Goal: Task Accomplishment & Management: Manage account settings

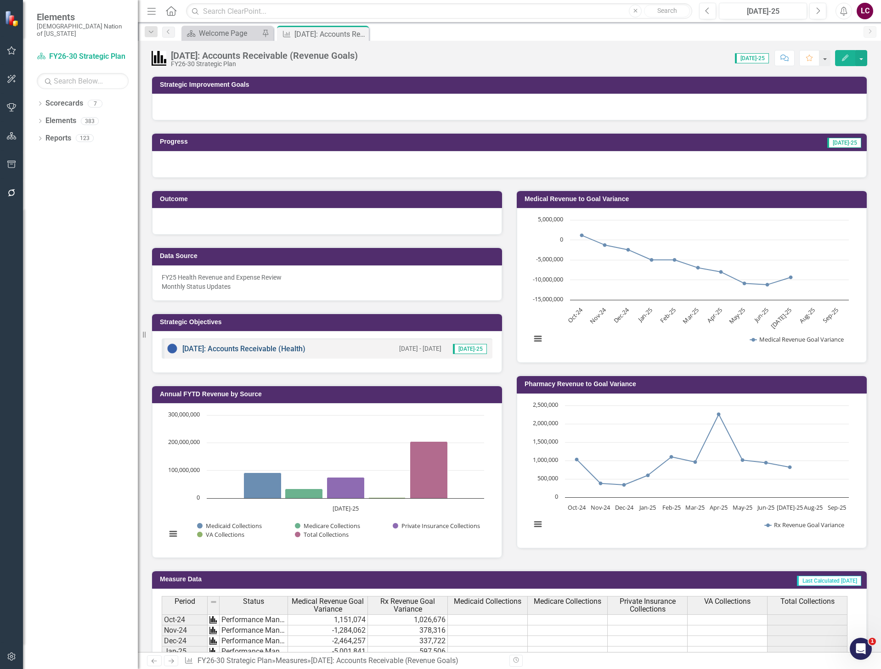
click at [251, 349] on link "[DATE]: Accounts Receivable (Health)" at bounding box center [243, 349] width 123 height 9
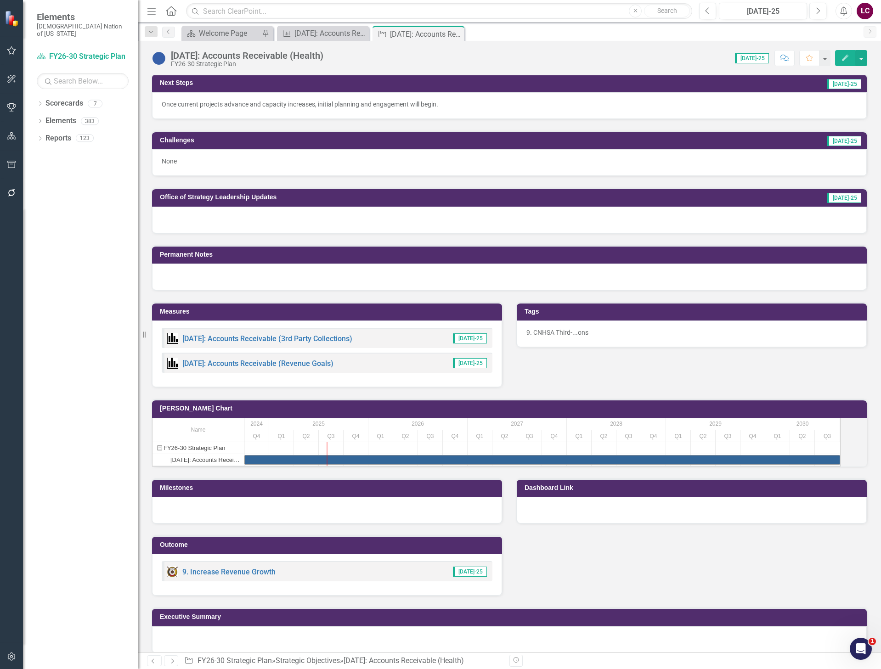
scroll to position [374, 0]
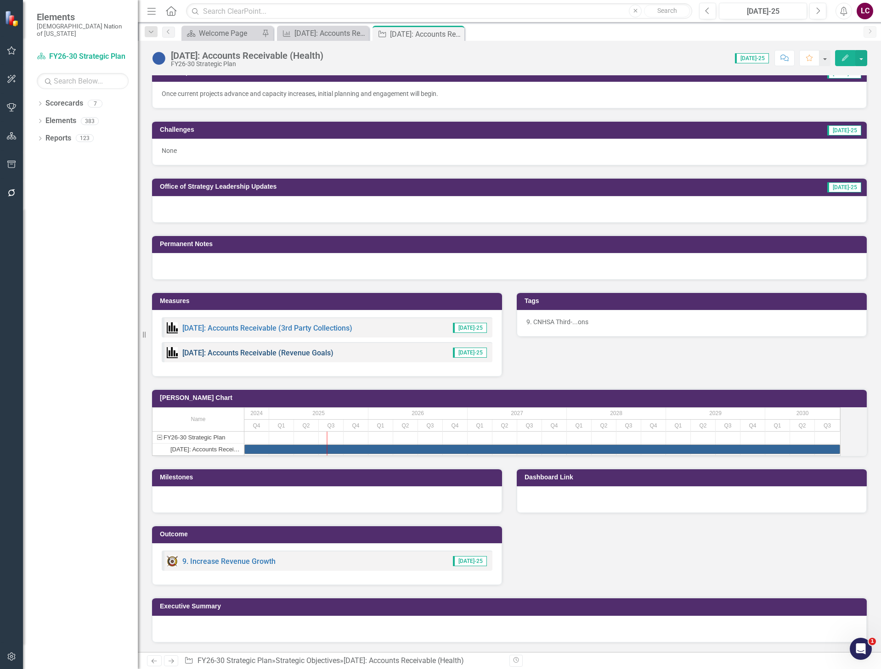
click at [275, 349] on link "[DATE]: Accounts Receivable (Revenue Goals)" at bounding box center [257, 353] width 151 height 9
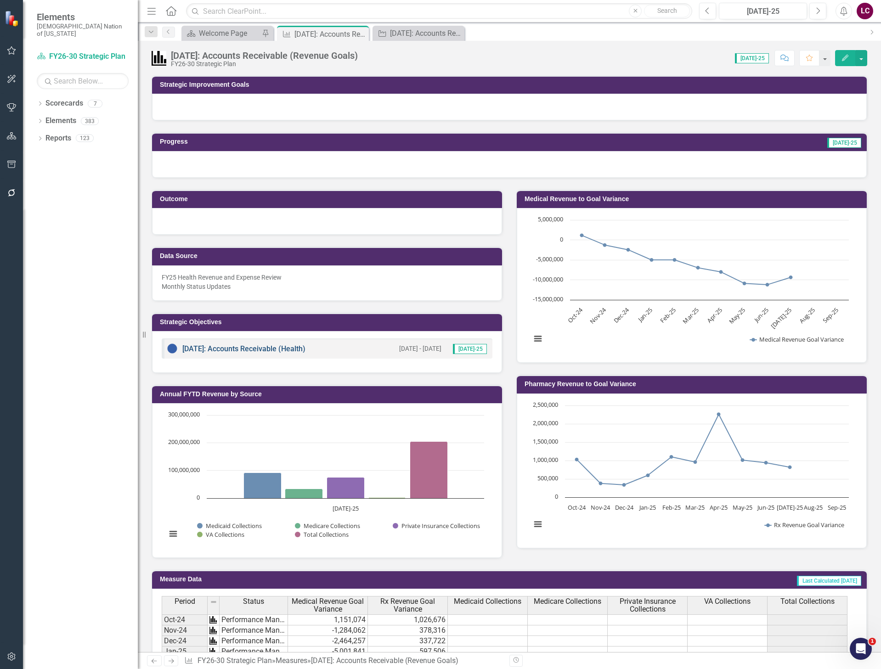
click at [270, 346] on link "[DATE]: Accounts Receivable (Health)" at bounding box center [243, 349] width 123 height 9
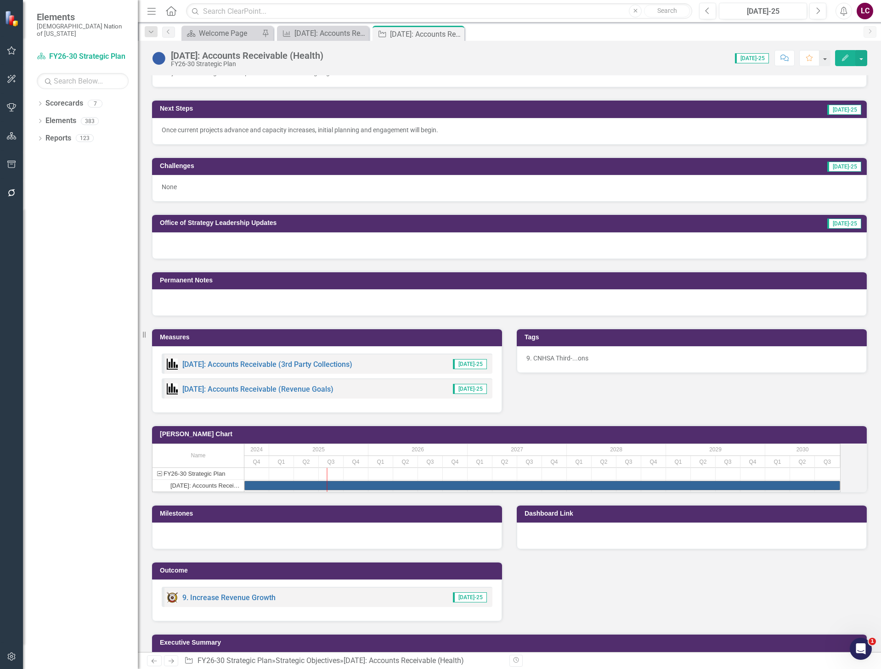
scroll to position [322, 0]
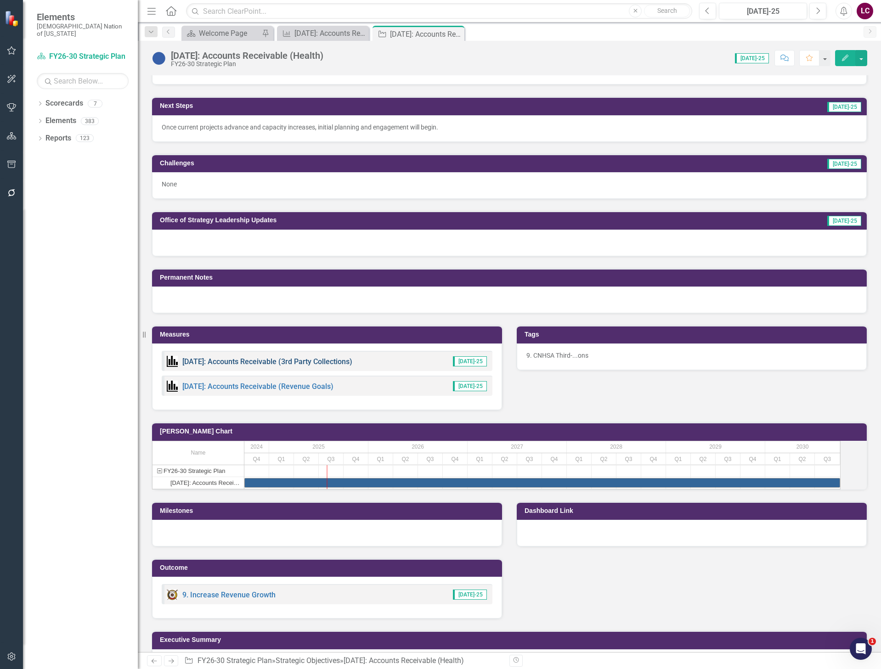
click at [294, 364] on link "[DATE]: Accounts Receivable (3rd Party Collections)" at bounding box center [267, 361] width 170 height 9
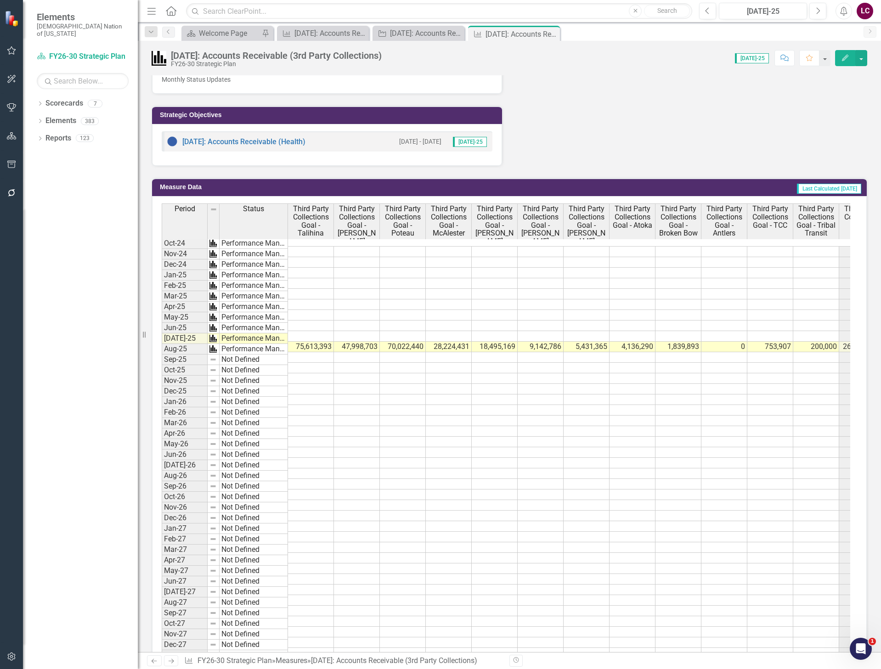
scroll to position [230, 0]
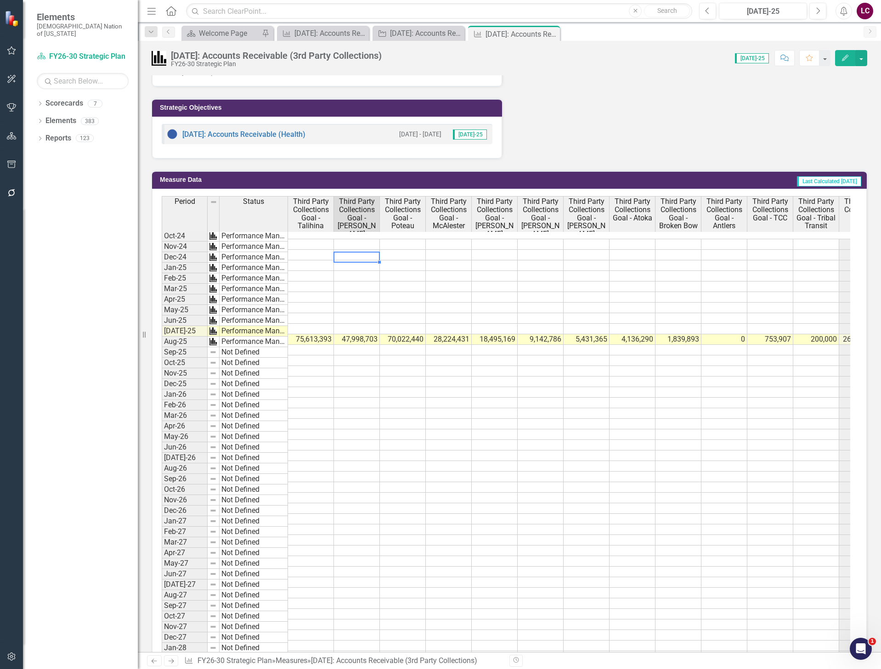
click at [335, 261] on td at bounding box center [357, 266] width 46 height 11
click at [313, 239] on td at bounding box center [311, 244] width 46 height 11
click at [863, 54] on button "button" at bounding box center [862, 58] width 12 height 16
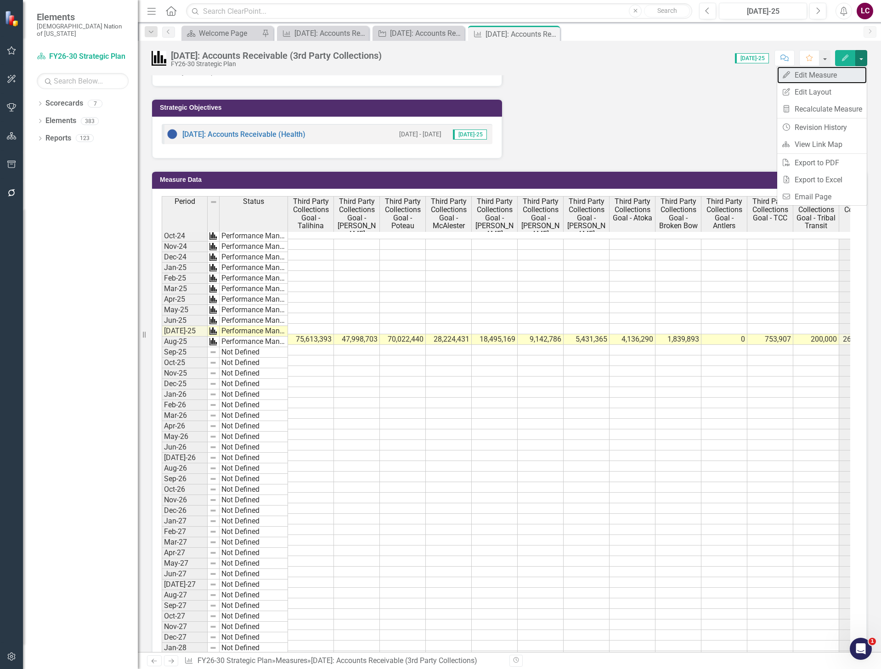
click at [834, 76] on link "Edit Edit Measure" at bounding box center [822, 75] width 90 height 17
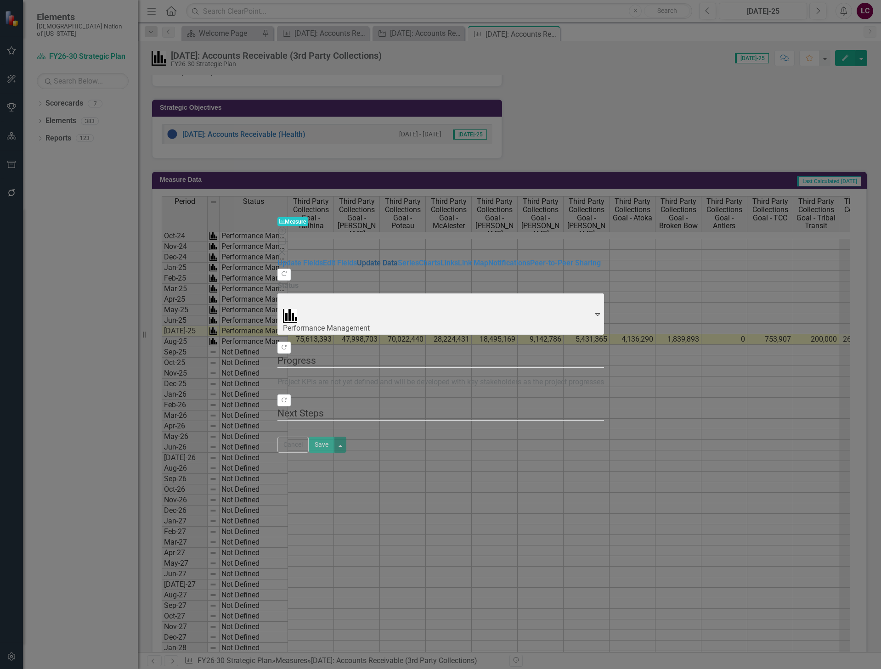
click at [357, 259] on link "Update Data" at bounding box center [377, 263] width 41 height 9
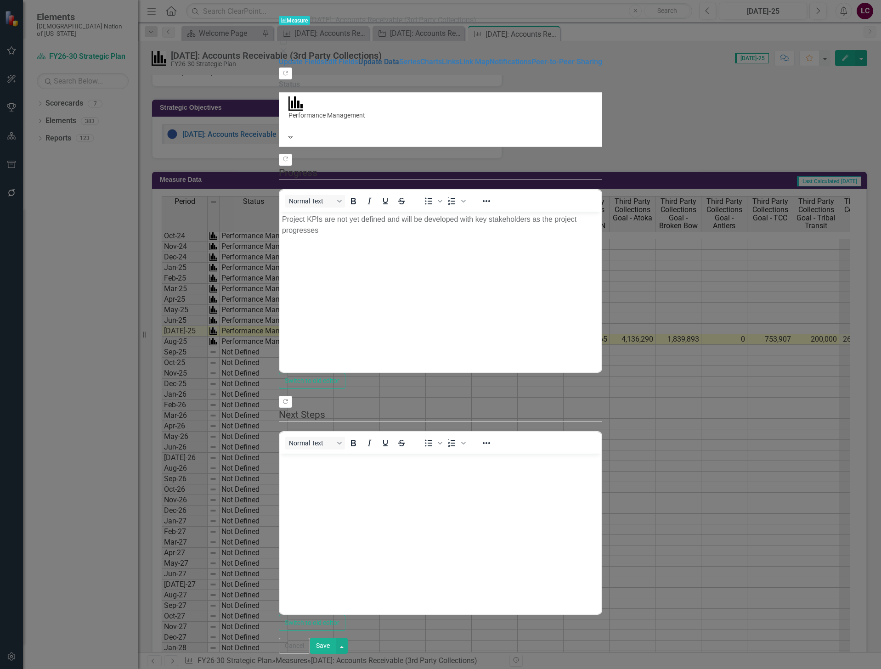
scroll to position [0, 0]
click at [358, 66] on link "Update Data" at bounding box center [378, 61] width 41 height 9
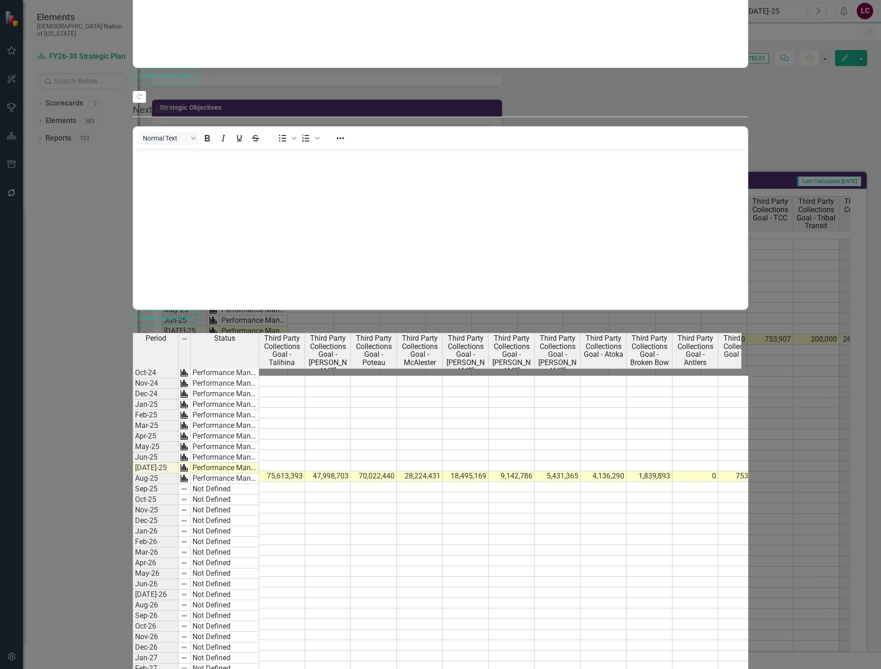
click at [305, 376] on td at bounding box center [282, 381] width 46 height 11
click at [305, 471] on td "75,613,393" at bounding box center [282, 476] width 46 height 11
click at [351, 376] on td at bounding box center [328, 381] width 46 height 11
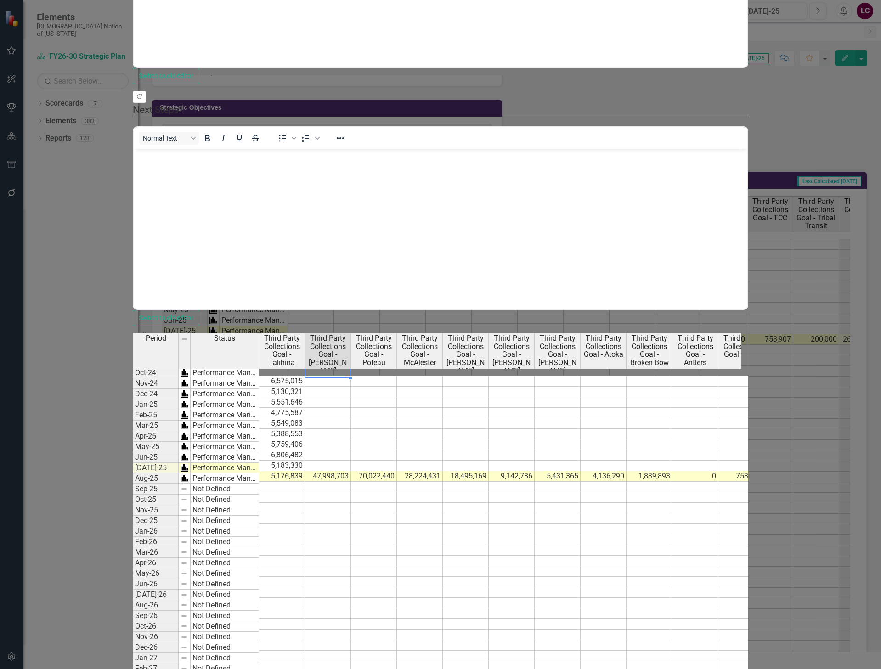
click at [351, 376] on td at bounding box center [328, 381] width 46 height 11
drag, startPoint x: 495, startPoint y: 74, endPoint x: 495, endPoint y: 69, distance: 5.1
click at [397, 376] on td at bounding box center [374, 381] width 46 height 11
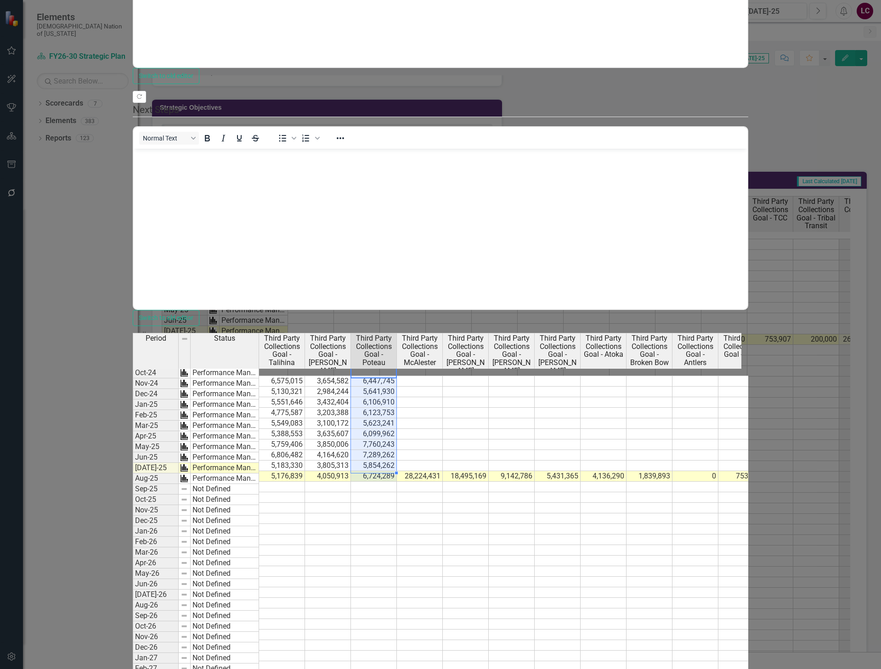
click at [443, 376] on td at bounding box center [420, 381] width 46 height 11
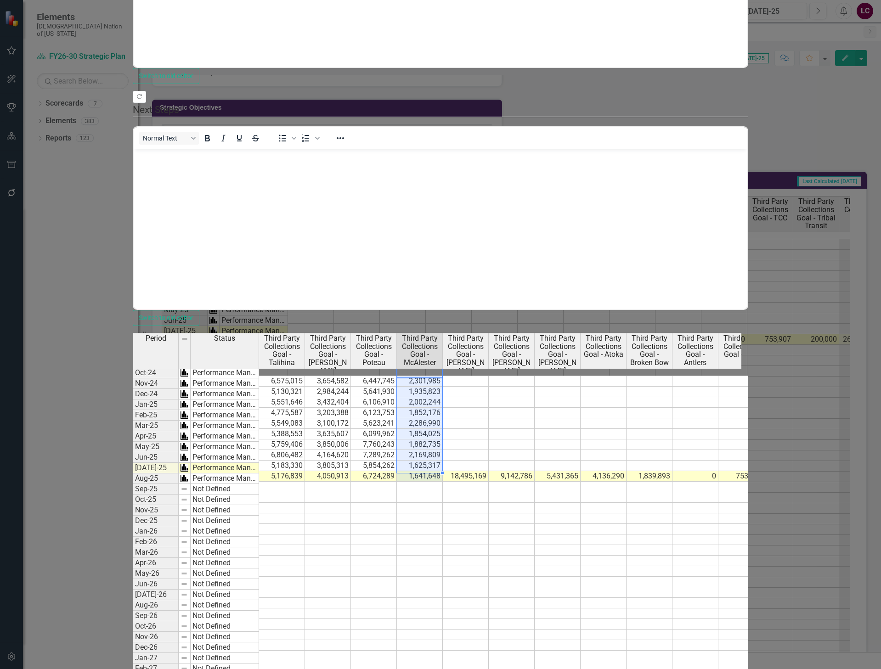
click at [489, 376] on td at bounding box center [466, 381] width 46 height 11
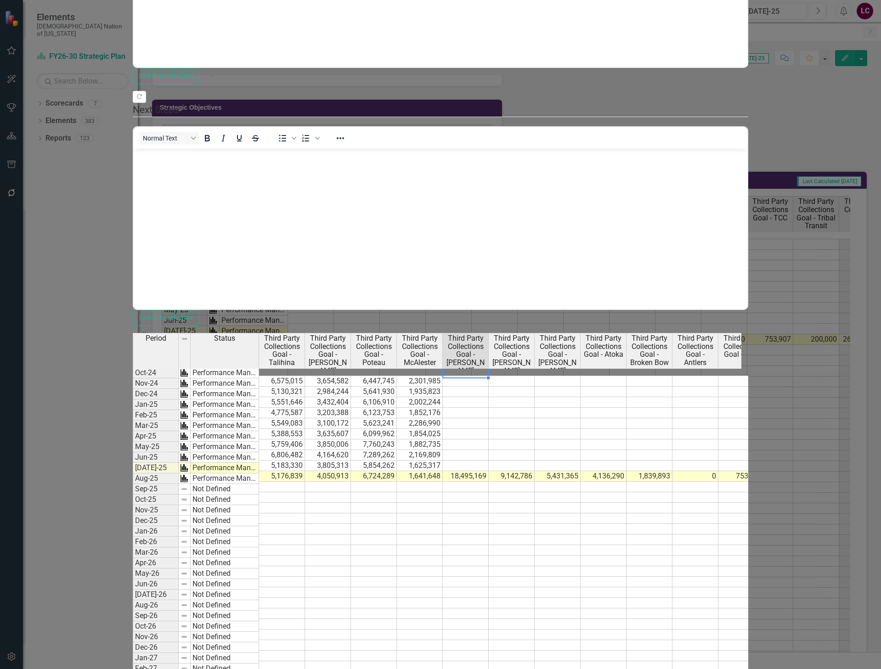
click at [489, 376] on td at bounding box center [466, 381] width 46 height 11
drag, startPoint x: 596, startPoint y: 73, endPoint x: 574, endPoint y: 80, distance: 23.1
click at [489, 397] on td at bounding box center [466, 402] width 46 height 11
click at [489, 376] on td at bounding box center [466, 381] width 46 height 11
click at [535, 376] on td at bounding box center [512, 381] width 46 height 11
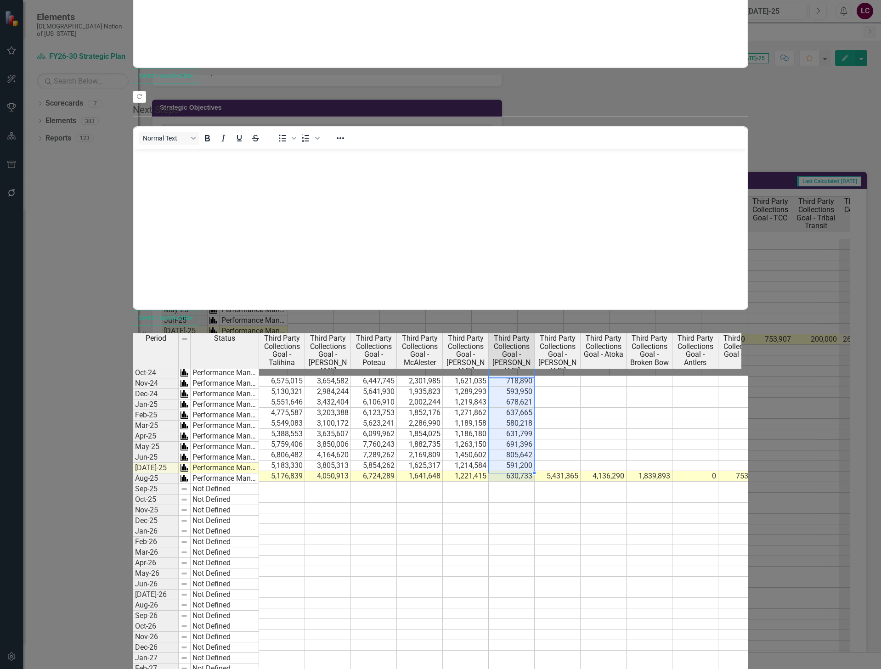
click at [581, 376] on td at bounding box center [558, 381] width 46 height 11
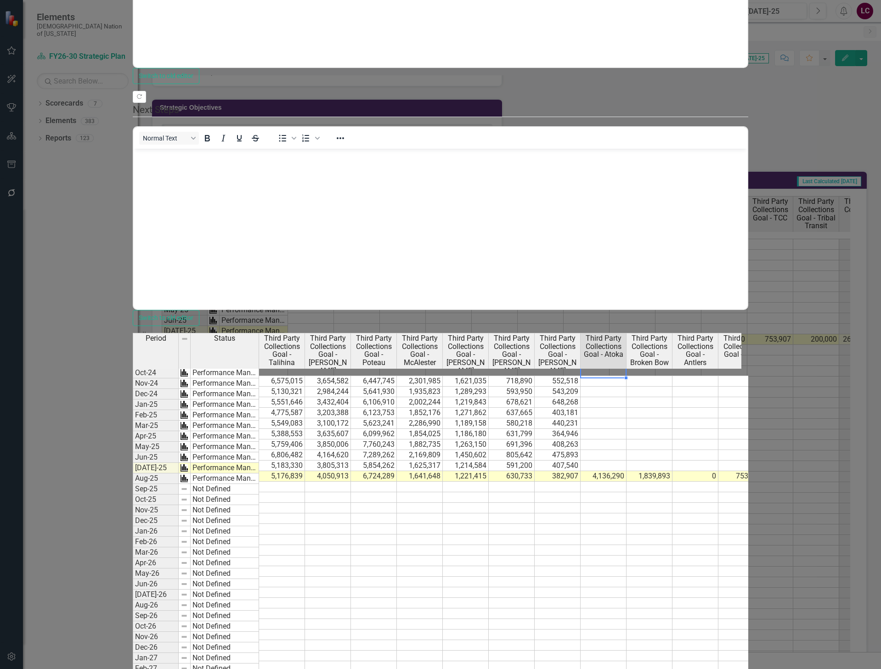
click at [627, 376] on td at bounding box center [604, 381] width 46 height 11
drag, startPoint x: 729, startPoint y: 70, endPoint x: 713, endPoint y: 73, distance: 15.8
click at [627, 368] on textarea at bounding box center [603, 373] width 46 height 11
drag, startPoint x: 713, startPoint y: 73, endPoint x: 706, endPoint y: 73, distance: 6.9
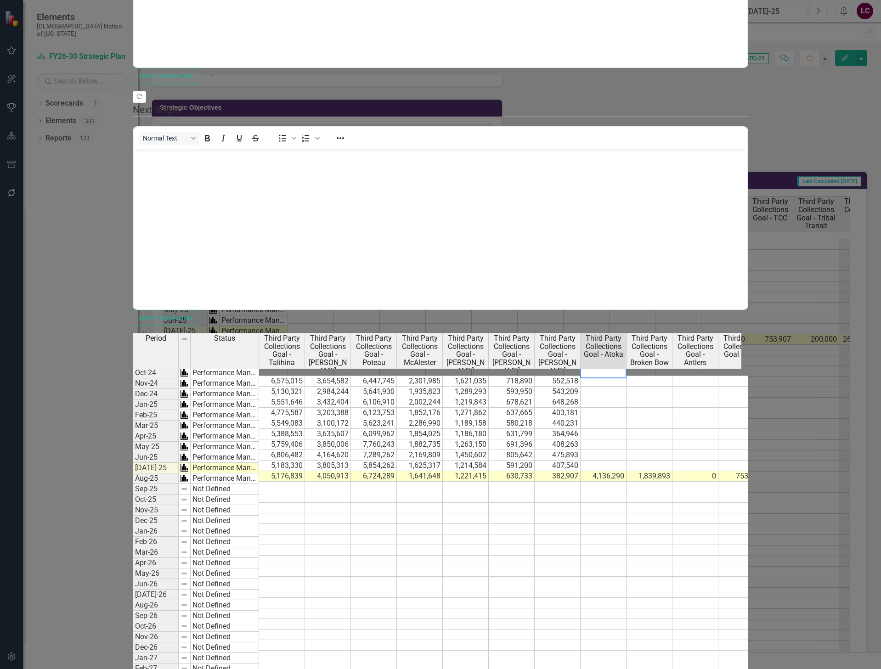
click at [627, 368] on textarea at bounding box center [603, 373] width 46 height 11
click at [627, 387] on td at bounding box center [604, 392] width 46 height 11
click at [627, 376] on td at bounding box center [604, 381] width 46 height 11
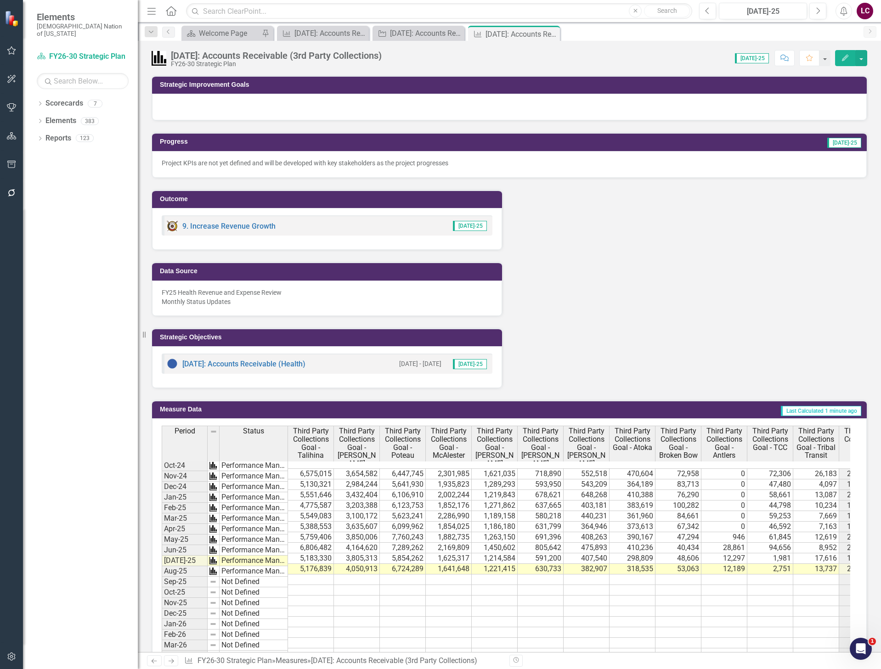
scroll to position [230, 0]
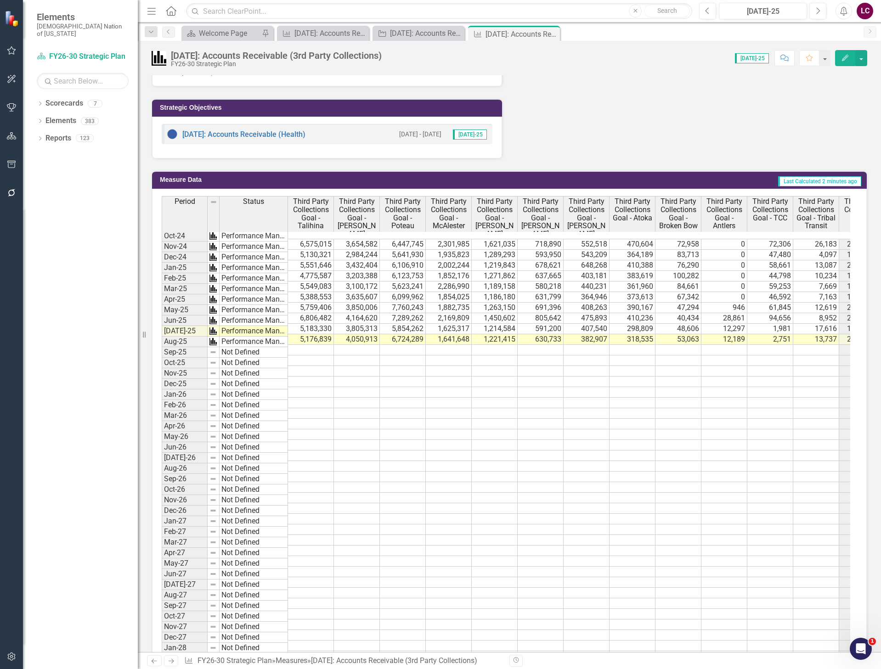
click at [305, 578] on td at bounding box center [311, 583] width 46 height 11
click at [326, 335] on td "5,176,839" at bounding box center [311, 340] width 46 height 11
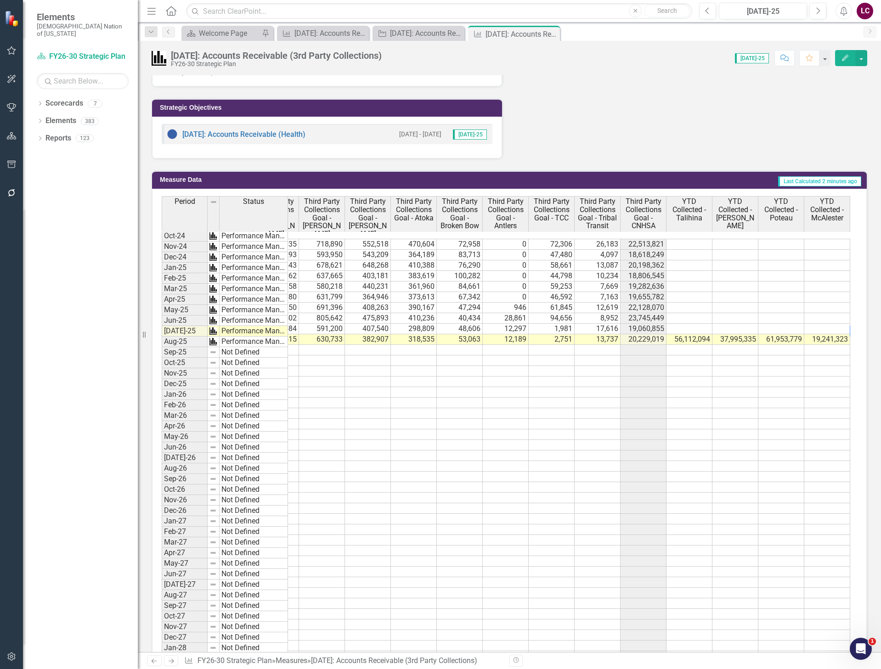
scroll to position [0, 265]
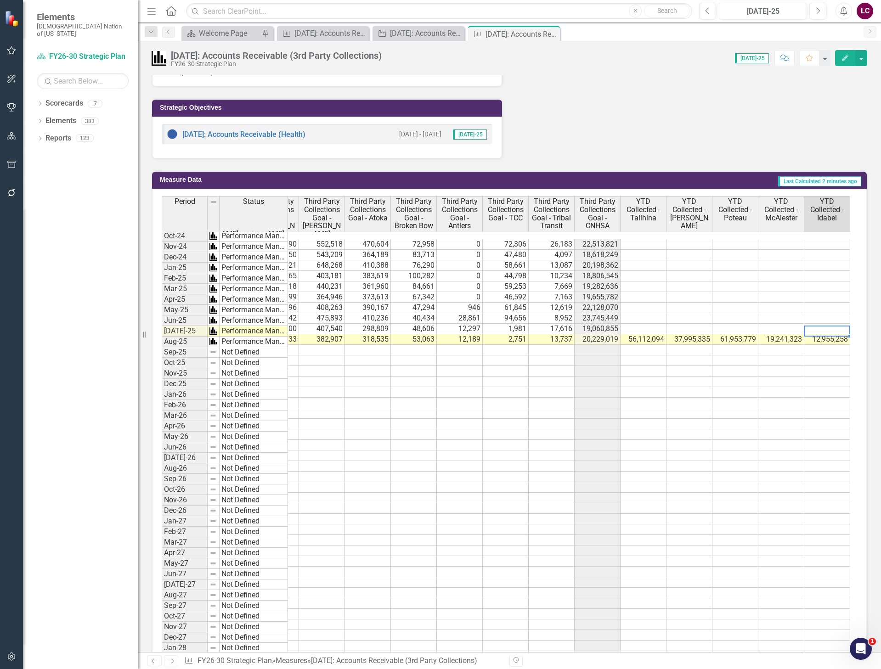
click at [648, 239] on td at bounding box center [644, 244] width 46 height 11
click at [861, 61] on button "button" at bounding box center [862, 58] width 12 height 16
click at [843, 76] on link "Edit Edit Measure" at bounding box center [822, 75] width 90 height 17
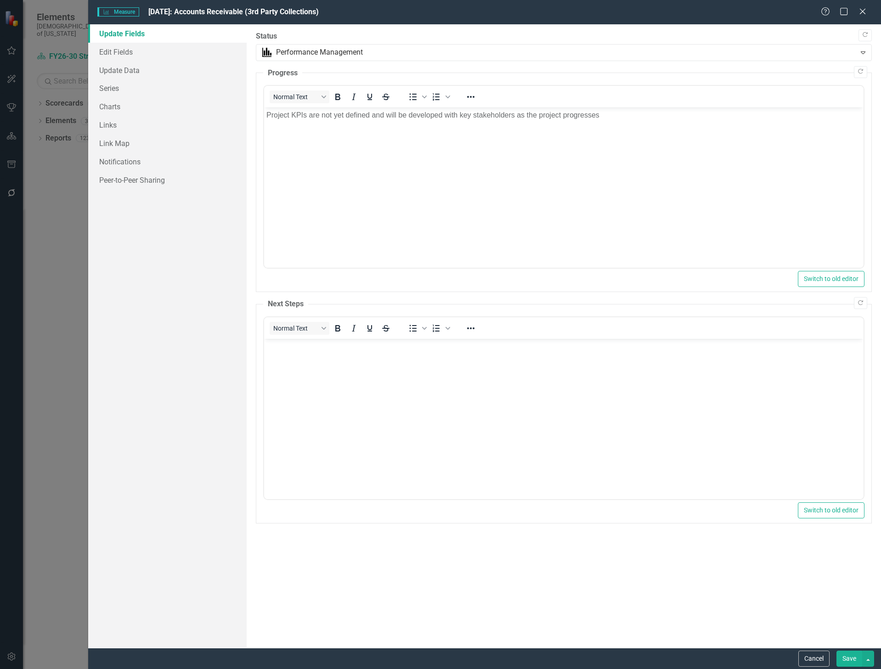
scroll to position [0, 0]
click at [119, 53] on link "Edit Fields" at bounding box center [167, 52] width 159 height 18
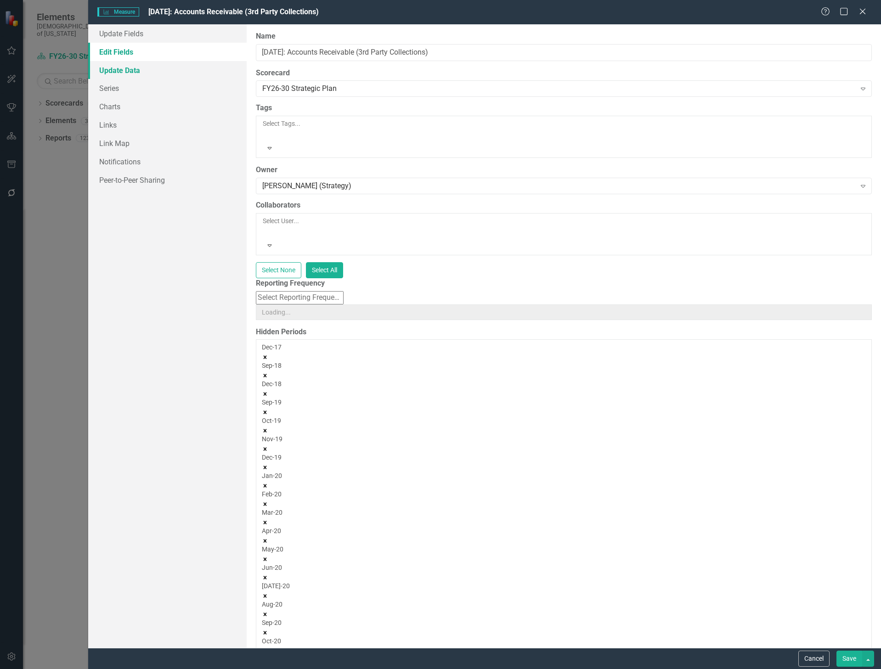
click at [117, 71] on link "Update Data" at bounding box center [167, 70] width 159 height 18
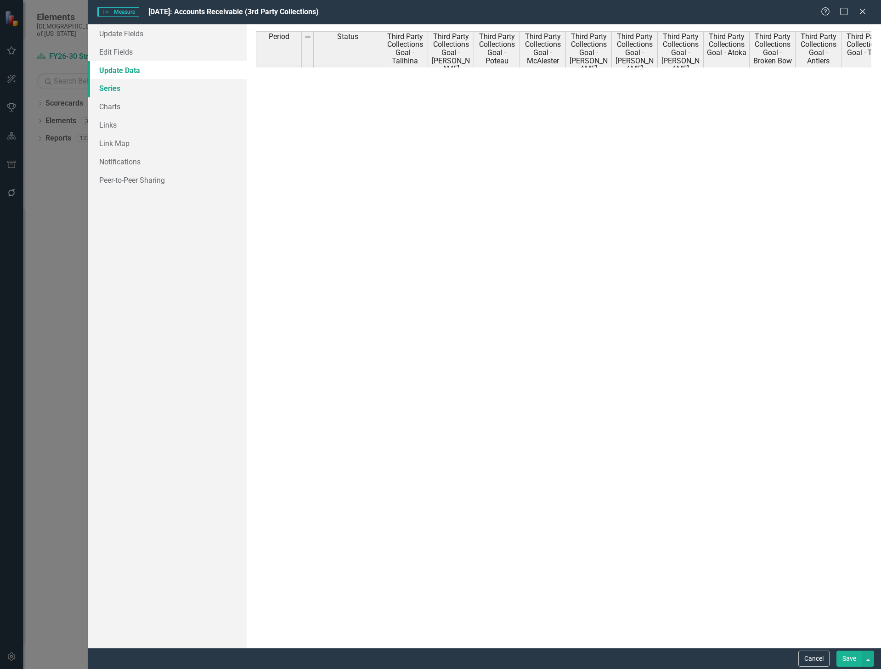
click at [112, 85] on link "Series" at bounding box center [167, 88] width 159 height 18
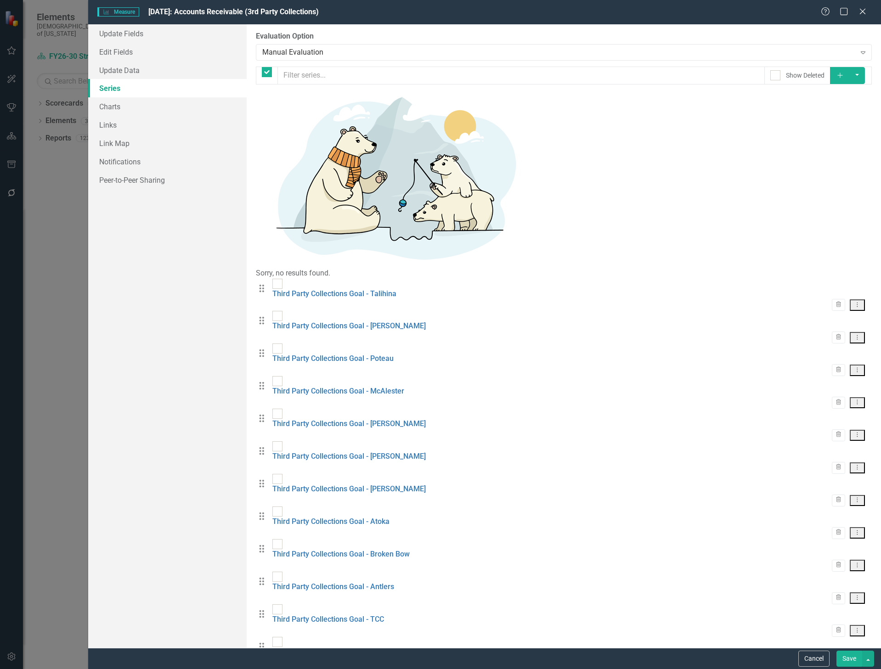
checkbox input "false"
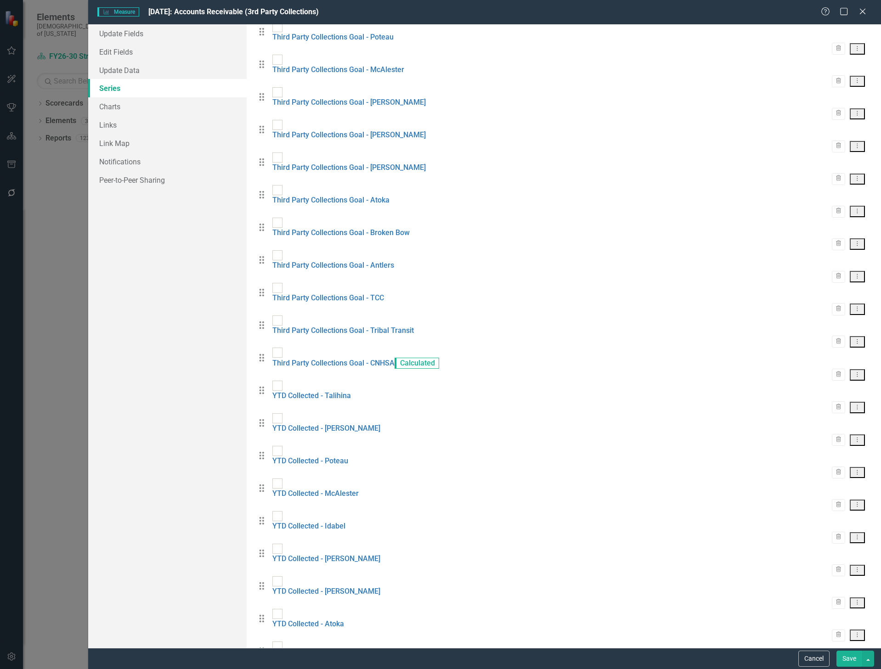
click at [854, 404] on icon "Dropdown Menu" at bounding box center [858, 407] width 8 height 6
click at [829, 170] on link "Edit Edit Measure Series" at bounding box center [805, 171] width 104 height 17
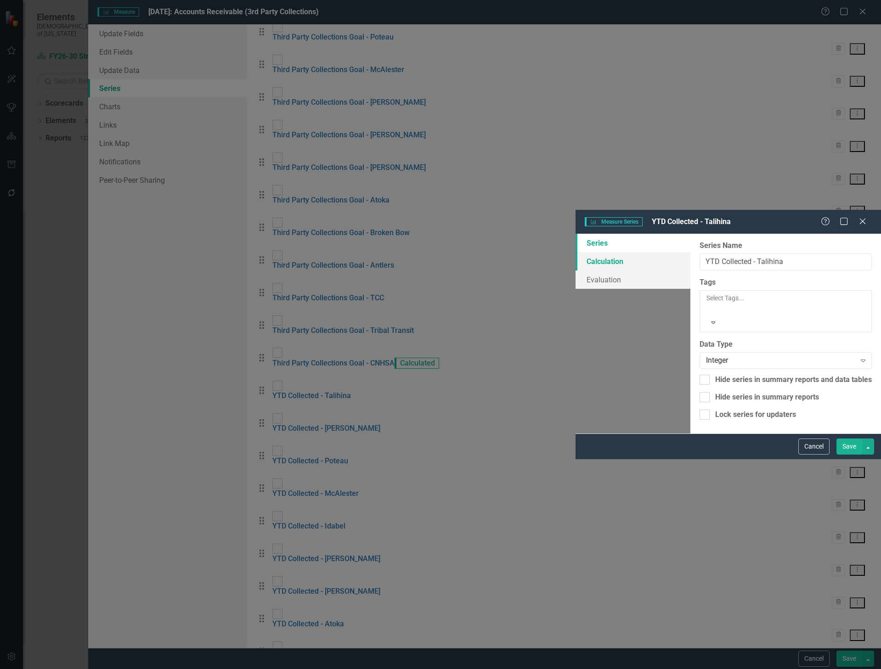
click at [576, 252] on link "Calculation" at bounding box center [633, 261] width 115 height 18
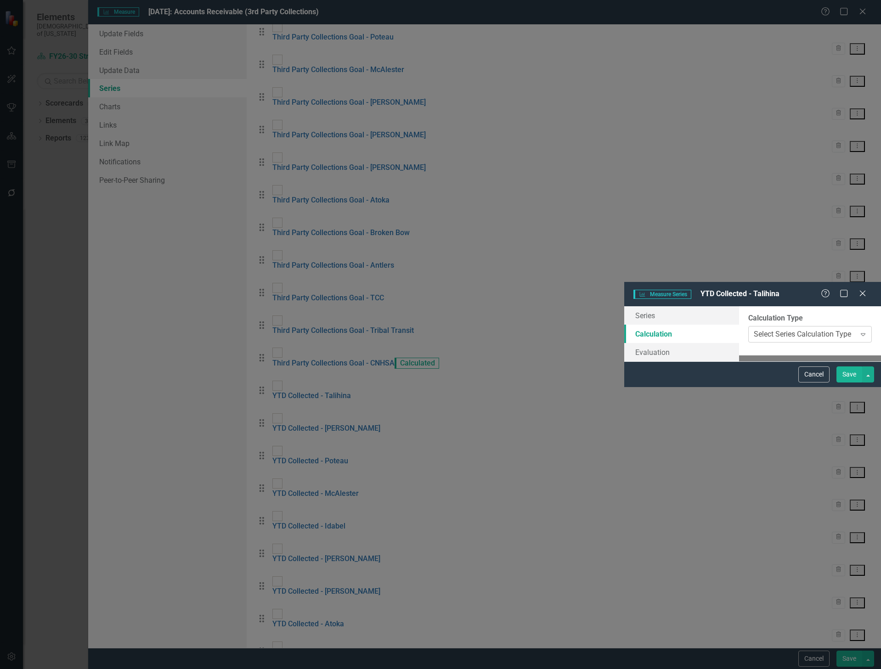
click at [754, 329] on div "Select Series Calculation Type" at bounding box center [802, 334] width 97 height 11
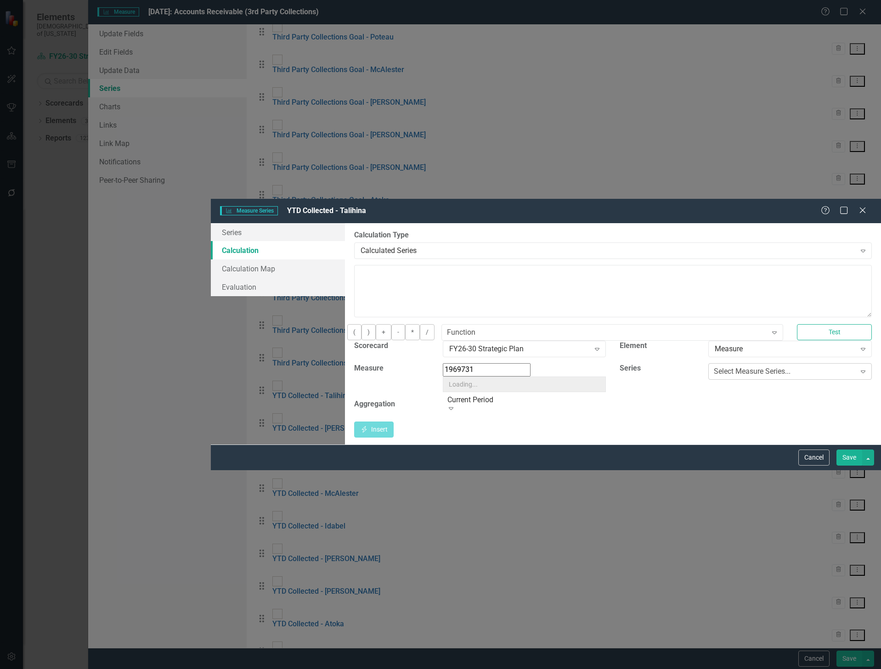
click at [723, 367] on div "Select Measure Series..." at bounding box center [752, 372] width 77 height 11
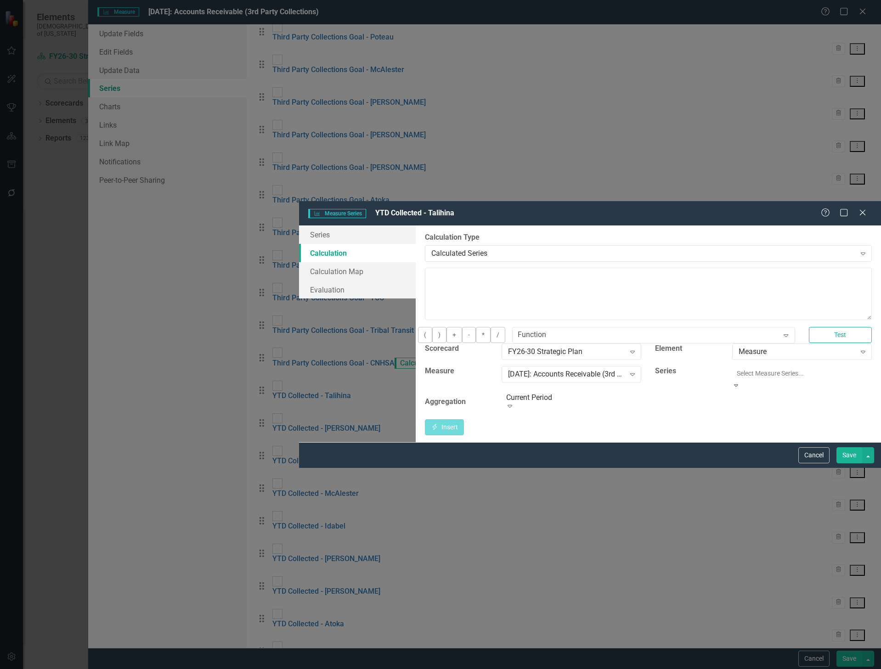
scroll to position [0, 0]
click at [739, 669] on div "Third Party Collections Goal - Talihina" at bounding box center [440, 674] width 881 height 11
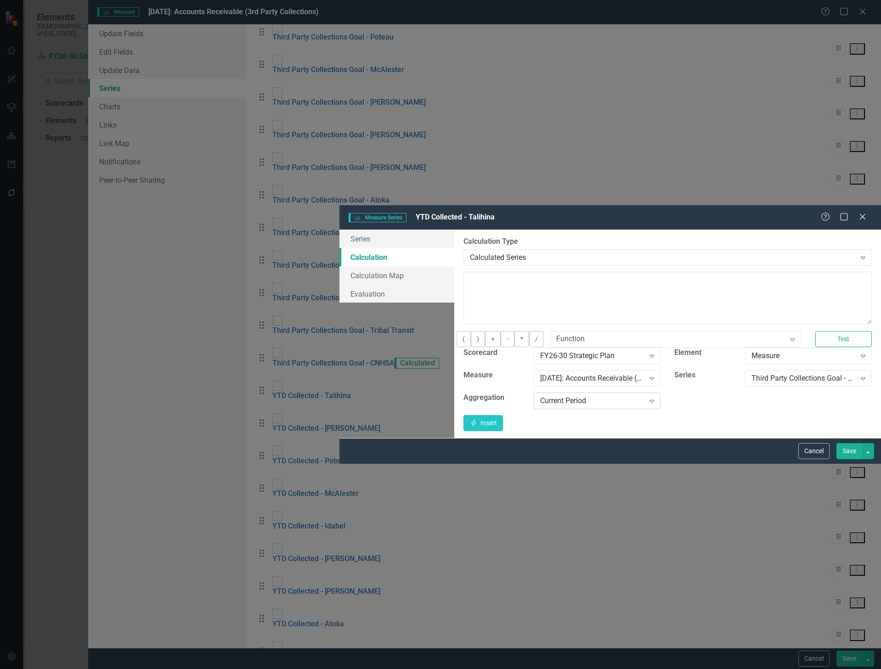
click at [540, 396] on div "Current Period" at bounding box center [592, 401] width 104 height 11
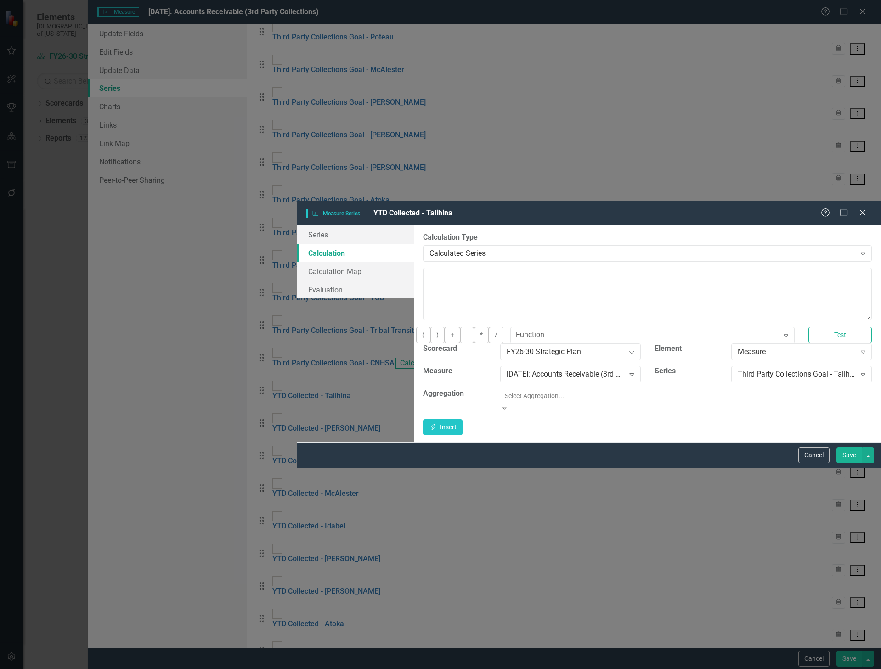
scroll to position [92, 0]
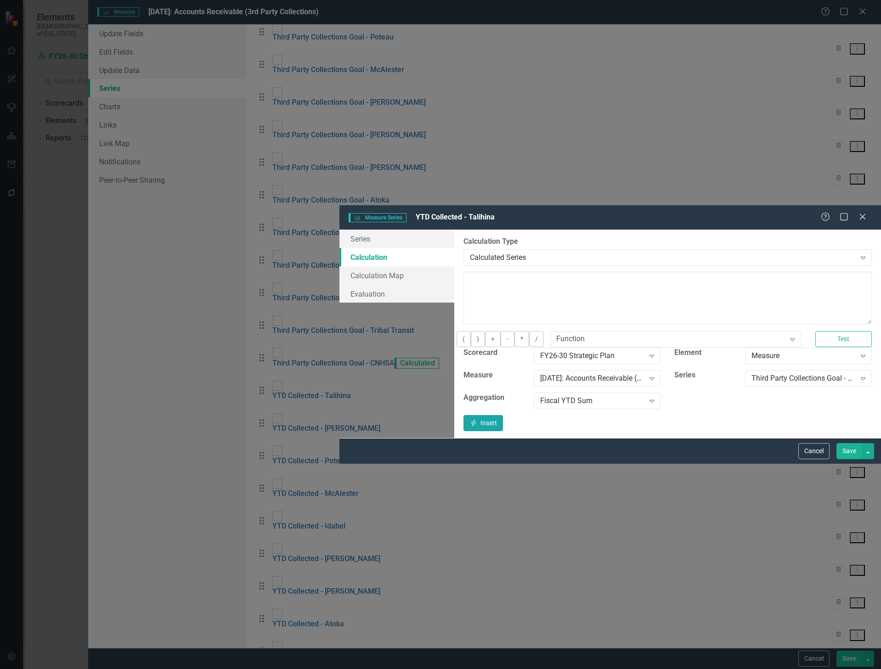
click at [503, 415] on button "Insert Insert" at bounding box center [484, 423] width 40 height 16
type textarea "[m1969731][Third Party Collections Goal - Talihina][FiscalYTDSum]"
click at [841, 331] on button "Test" at bounding box center [844, 339] width 57 height 16
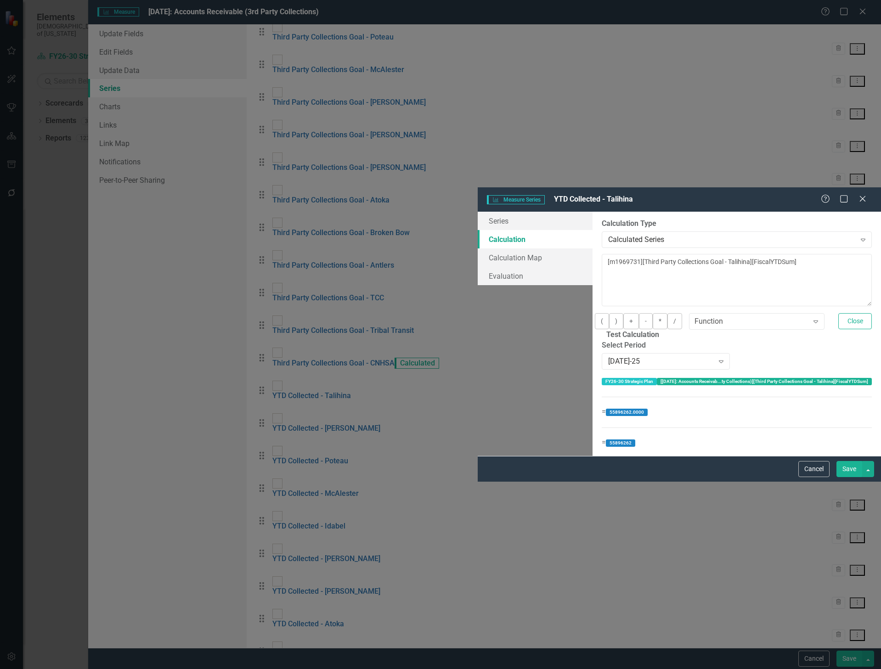
click at [847, 477] on button "Save" at bounding box center [850, 469] width 26 height 16
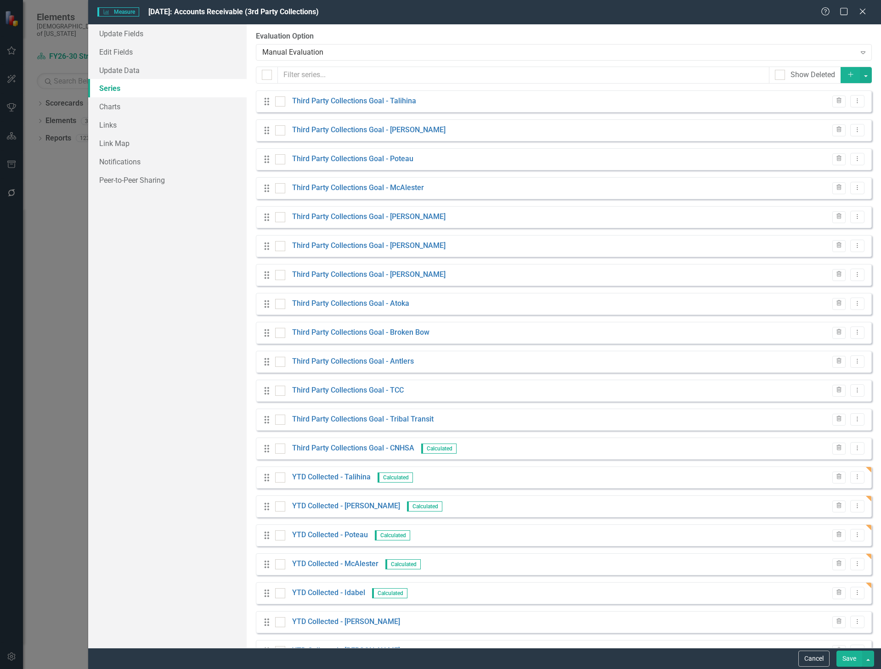
scroll to position [322, 0]
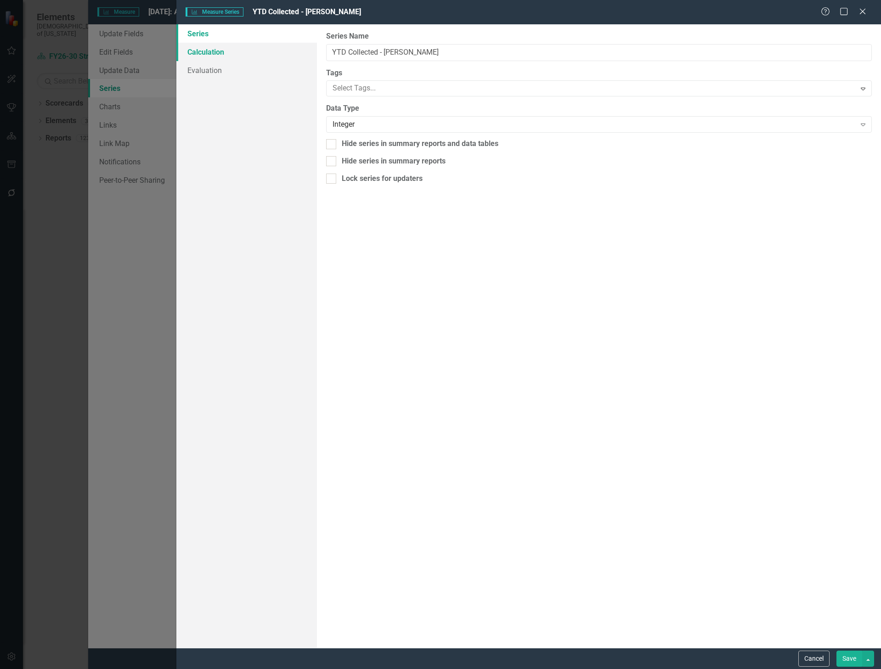
click at [216, 51] on link "Calculation" at bounding box center [246, 52] width 141 height 18
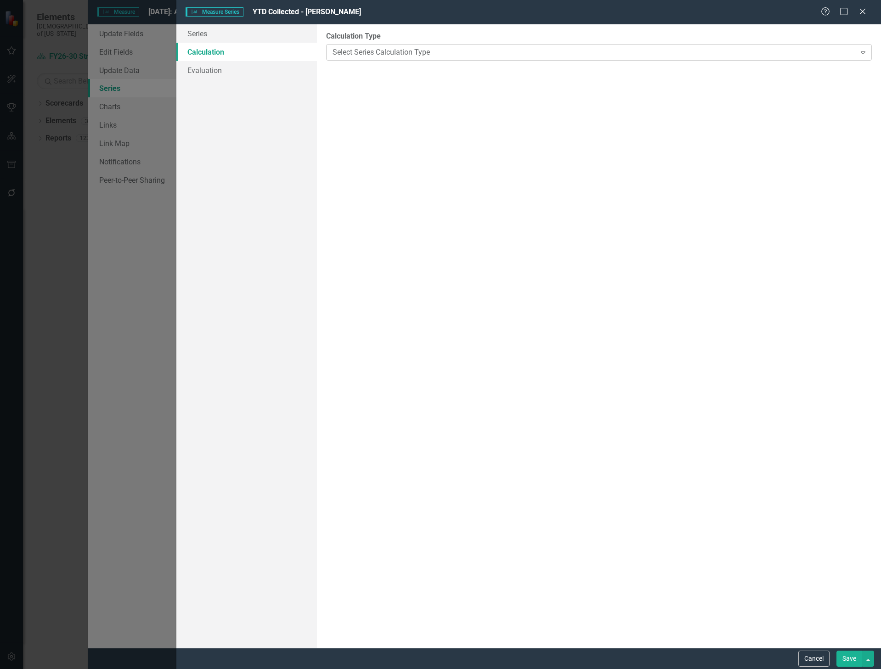
click at [345, 52] on div "Select Series Calculation Type" at bounding box center [594, 52] width 523 height 11
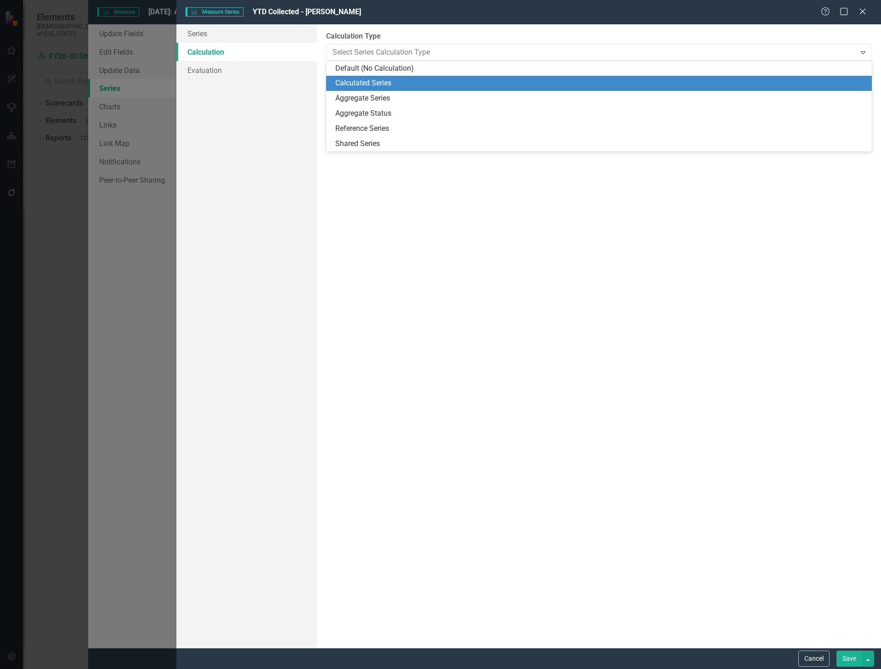
click at [340, 82] on div "Calculated Series" at bounding box center [600, 83] width 531 height 11
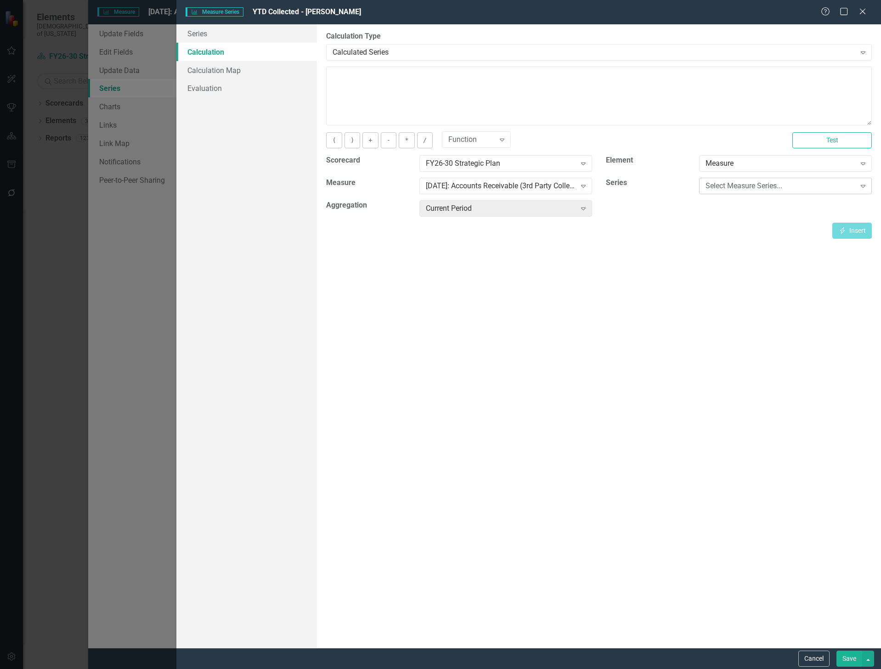
click at [818, 187] on div "Select Measure Series..." at bounding box center [781, 186] width 150 height 11
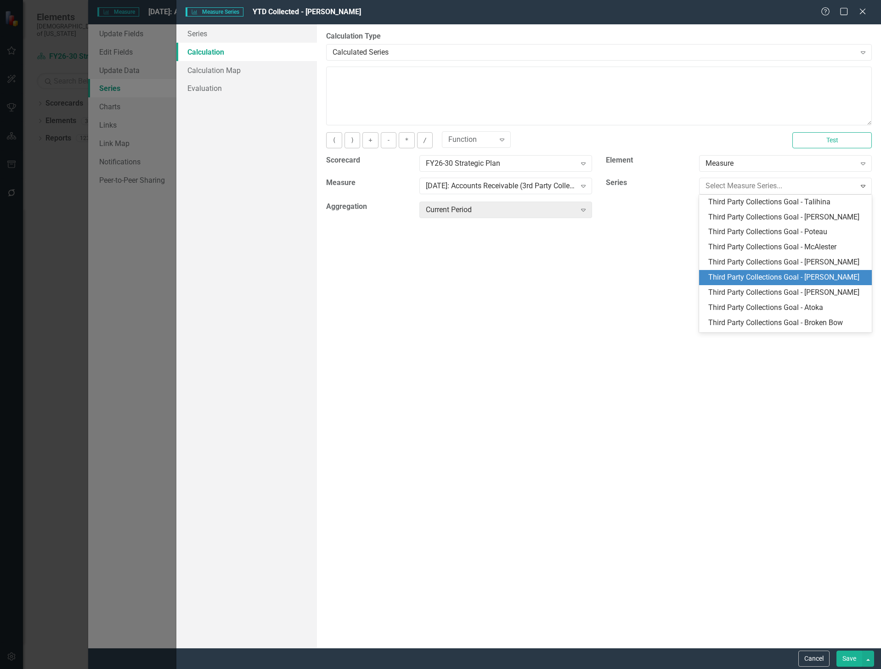
click at [822, 274] on div "Third Party Collections Goal - [PERSON_NAME]" at bounding box center [788, 277] width 158 height 11
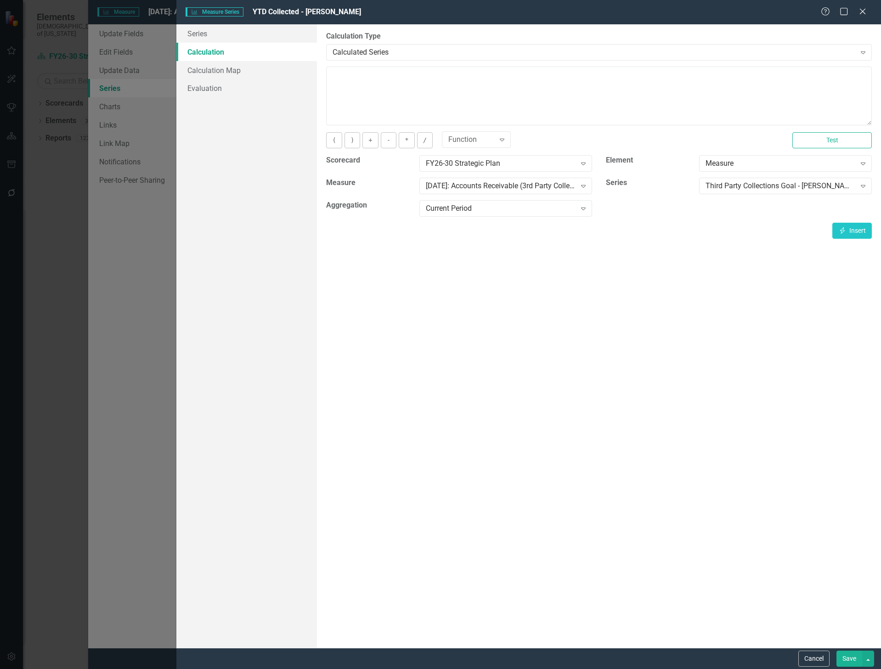
drag, startPoint x: 720, startPoint y: 274, endPoint x: 715, endPoint y: 271, distance: 5.2
click at [719, 274] on div "By default, series in ClearPoint are not calculated. So, if you leave the form …" at bounding box center [599, 336] width 564 height 624
click at [450, 212] on div "Current Period" at bounding box center [501, 209] width 150 height 11
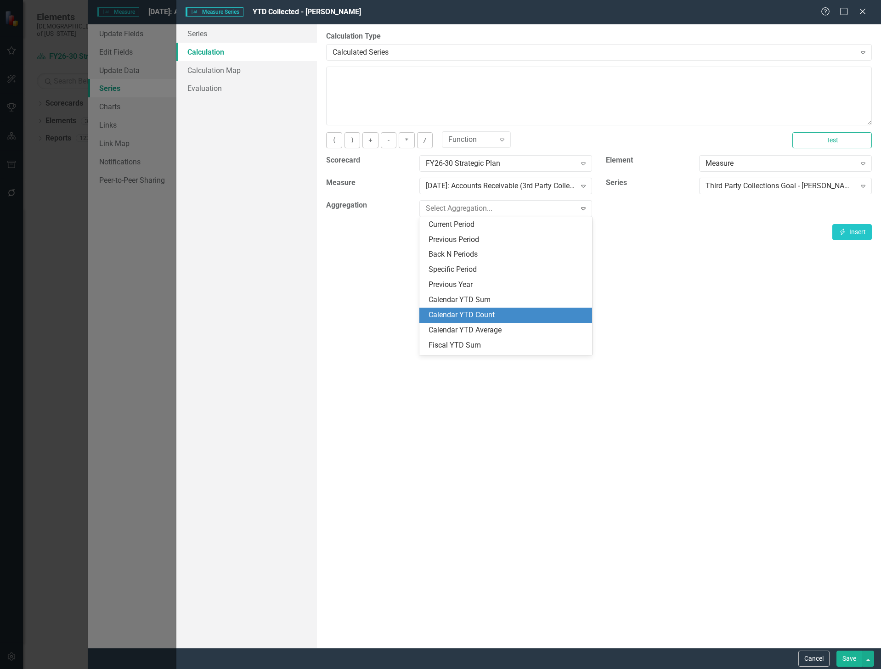
scroll to position [46, 0]
click at [482, 295] on div "Fiscal YTD Sum" at bounding box center [508, 300] width 158 height 11
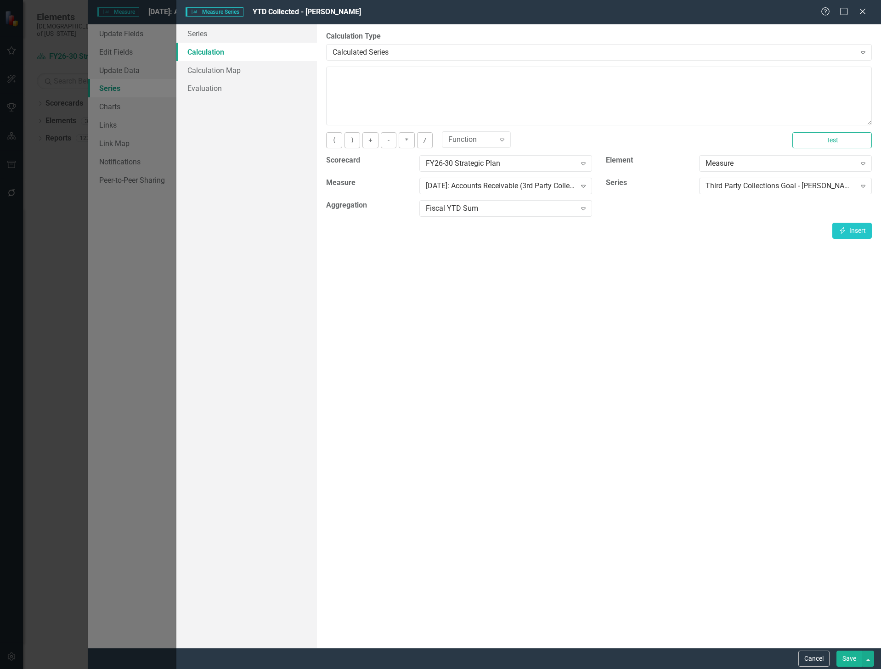
drag, startPoint x: 543, startPoint y: 297, endPoint x: 708, endPoint y: 251, distance: 171.4
click at [543, 297] on div "By default, series in ClearPoint are not calculated. So, if you leave the form …" at bounding box center [599, 336] width 564 height 624
click at [843, 231] on icon "Insert" at bounding box center [843, 230] width 8 height 6
type textarea "[m1969731][Third Party Collections Goal - Hugo][FiscalYTDSum]"
click at [809, 139] on button "Test" at bounding box center [832, 140] width 79 height 16
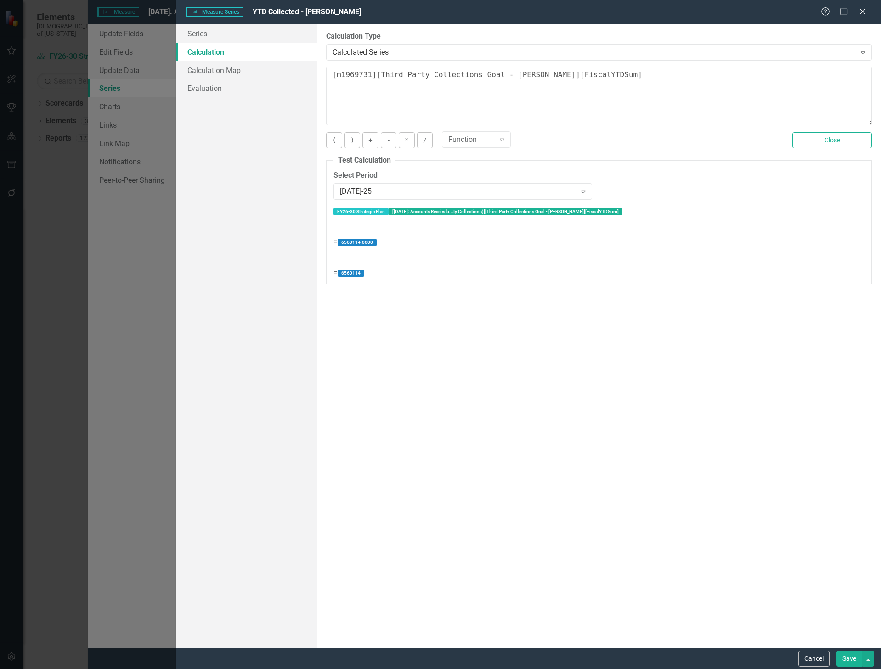
click at [848, 659] on button "Save" at bounding box center [850, 659] width 26 height 16
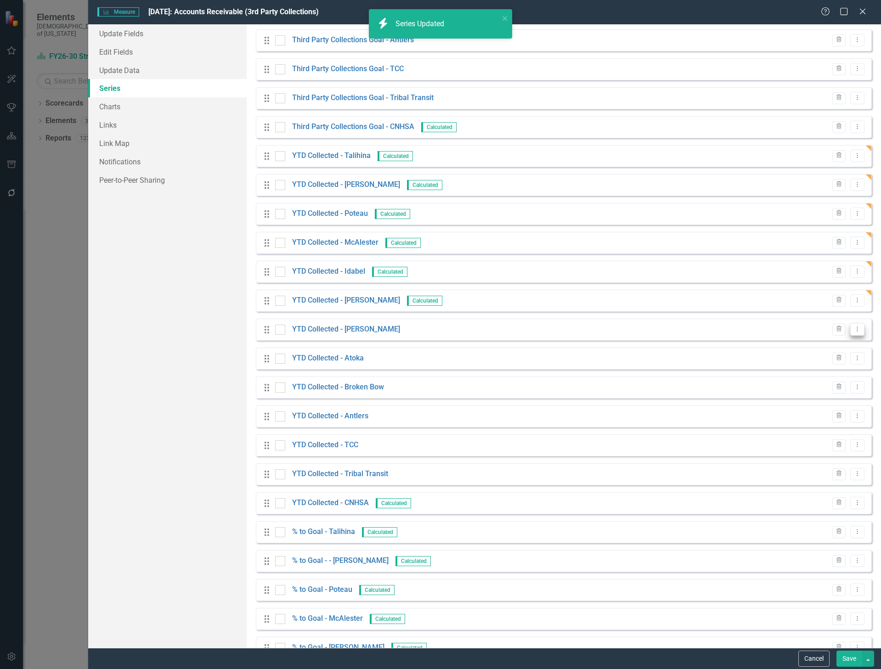
click at [854, 330] on icon "Dropdown Menu" at bounding box center [858, 329] width 8 height 6
click at [818, 345] on link "Edit Edit Measure Series" at bounding box center [805, 344] width 104 height 17
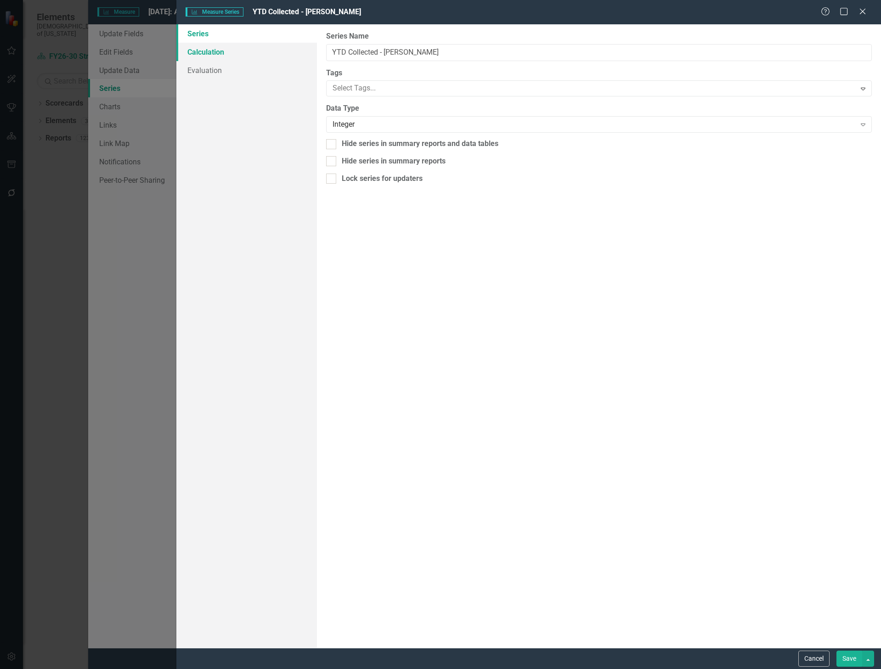
click at [212, 52] on link "Calculation" at bounding box center [246, 52] width 141 height 18
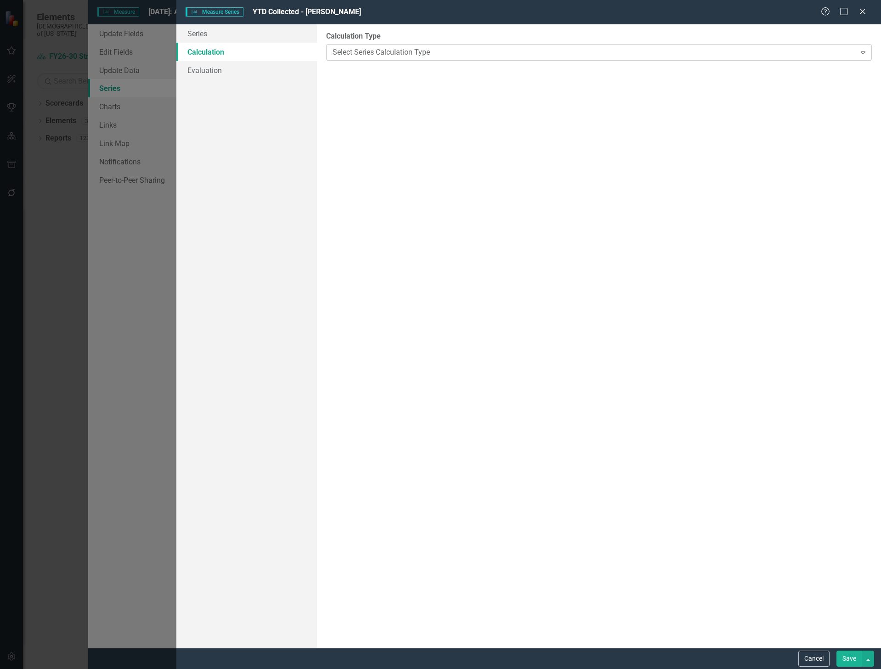
click at [346, 55] on div "Select Series Calculation Type" at bounding box center [594, 52] width 523 height 11
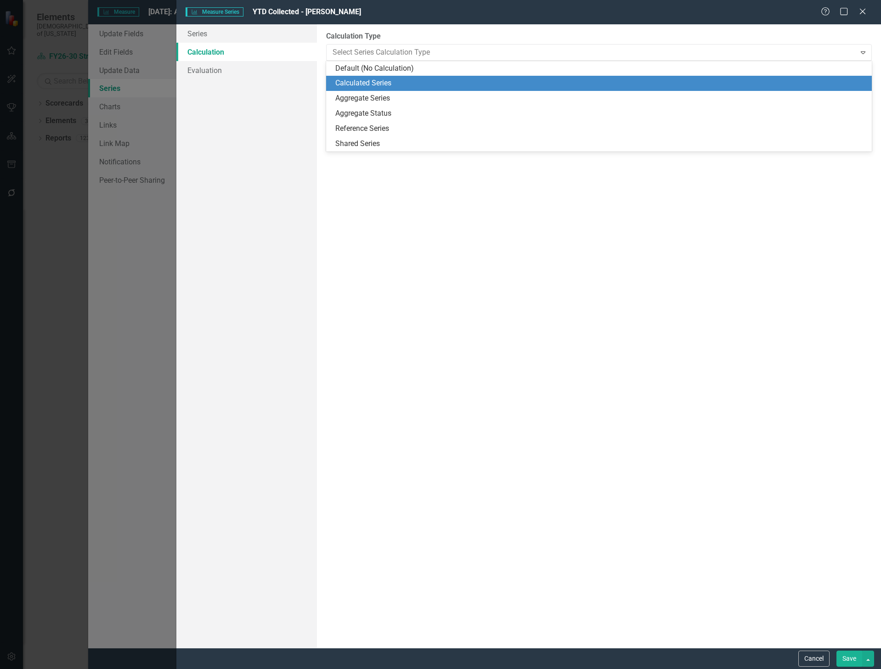
click at [347, 81] on div "Calculated Series" at bounding box center [600, 83] width 531 height 11
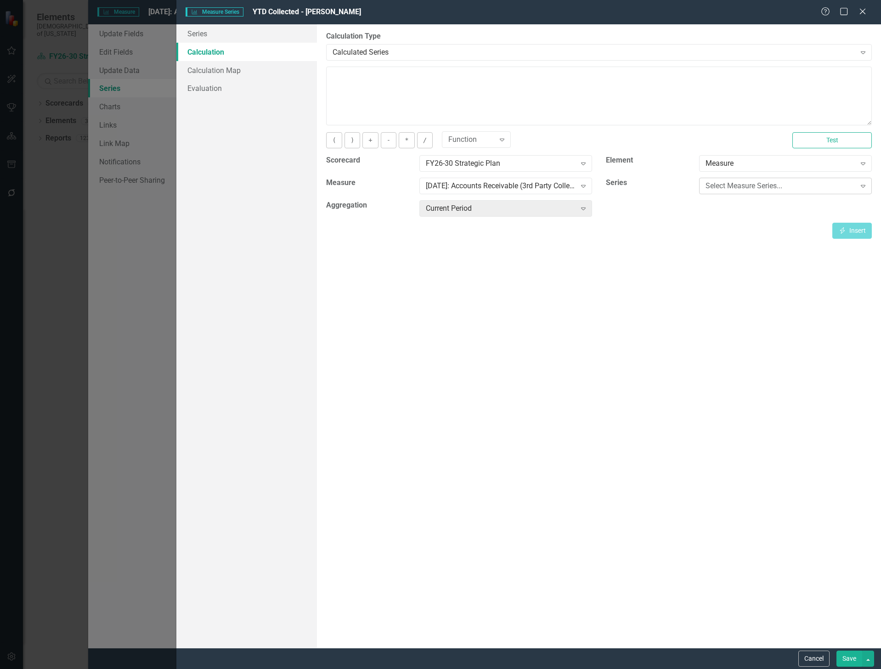
click at [746, 185] on div "Select Measure Series..." at bounding box center [781, 186] width 150 height 11
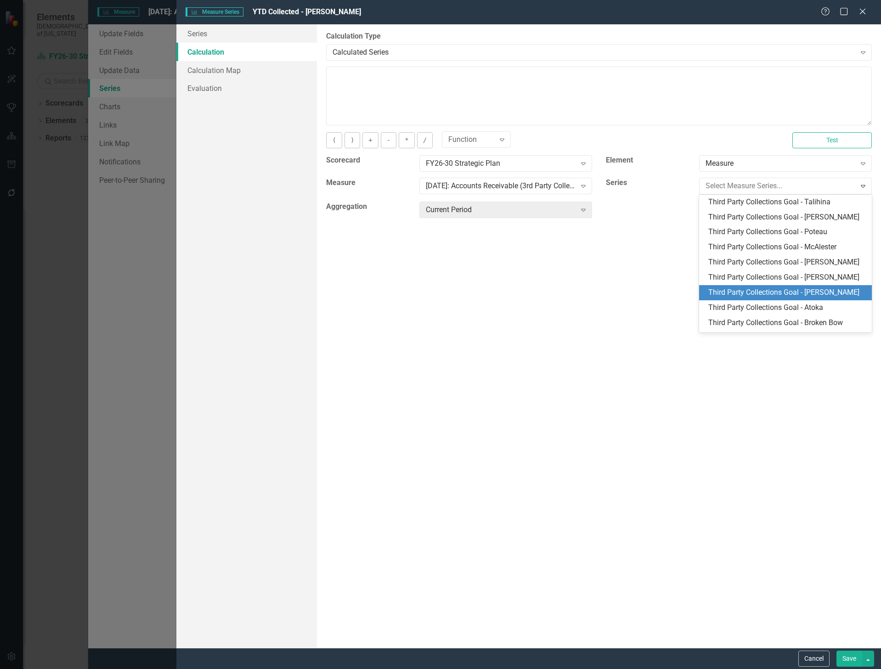
click at [755, 288] on div "Third Party Collections Goal - [PERSON_NAME]" at bounding box center [788, 293] width 158 height 11
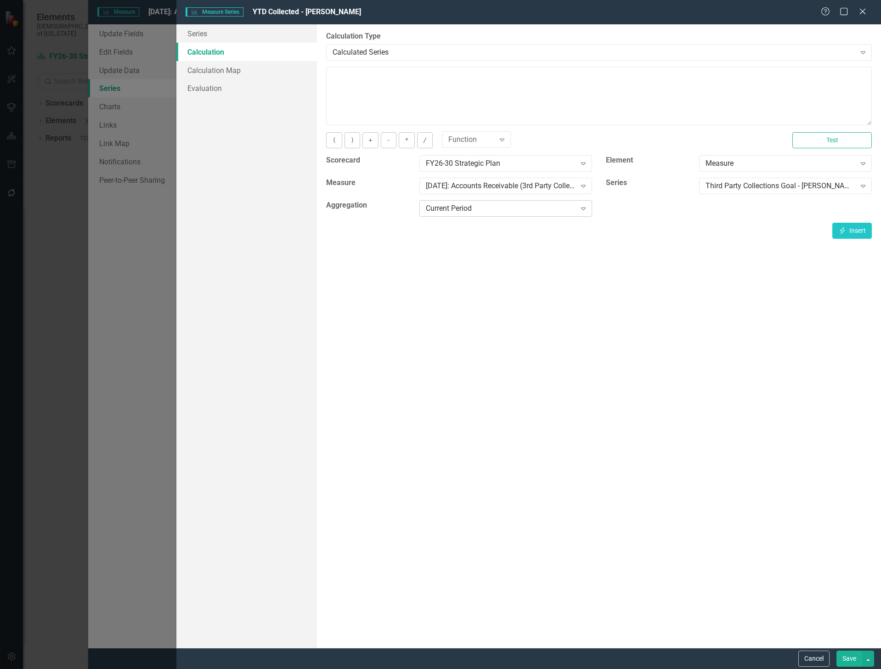
click at [500, 208] on div "Current Period" at bounding box center [501, 209] width 150 height 11
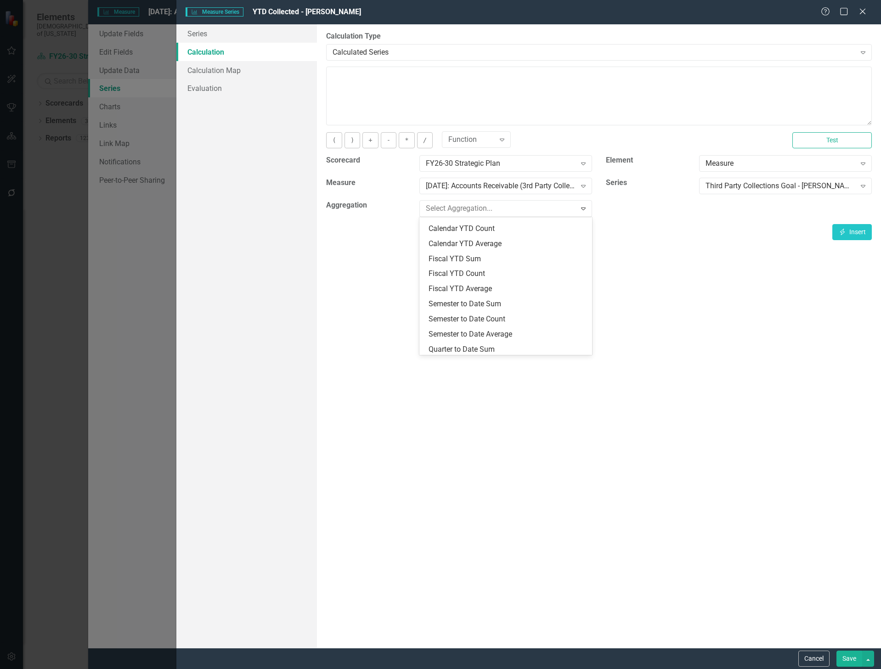
scroll to position [92, 0]
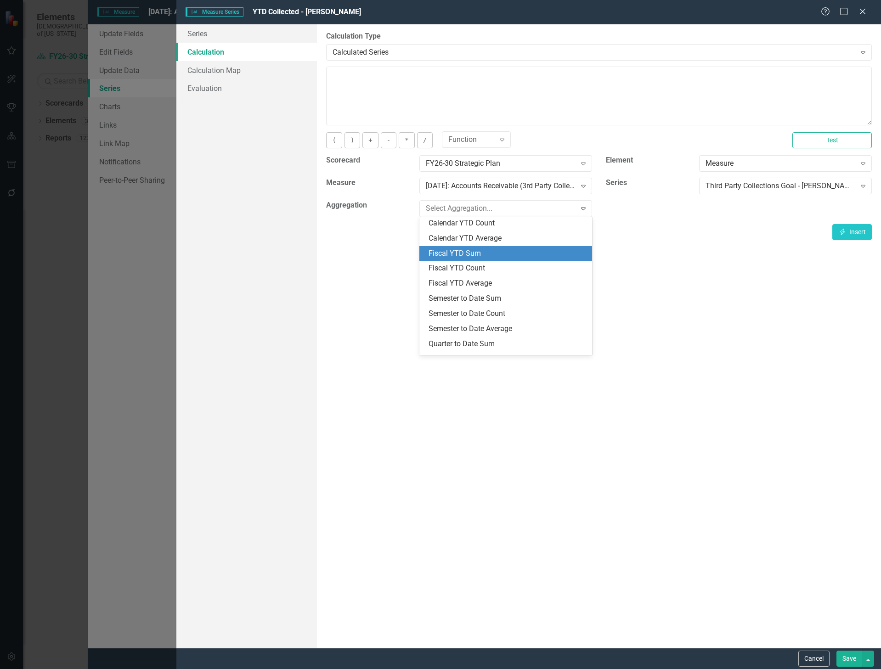
click at [511, 251] on div "Fiscal YTD Sum" at bounding box center [508, 254] width 158 height 11
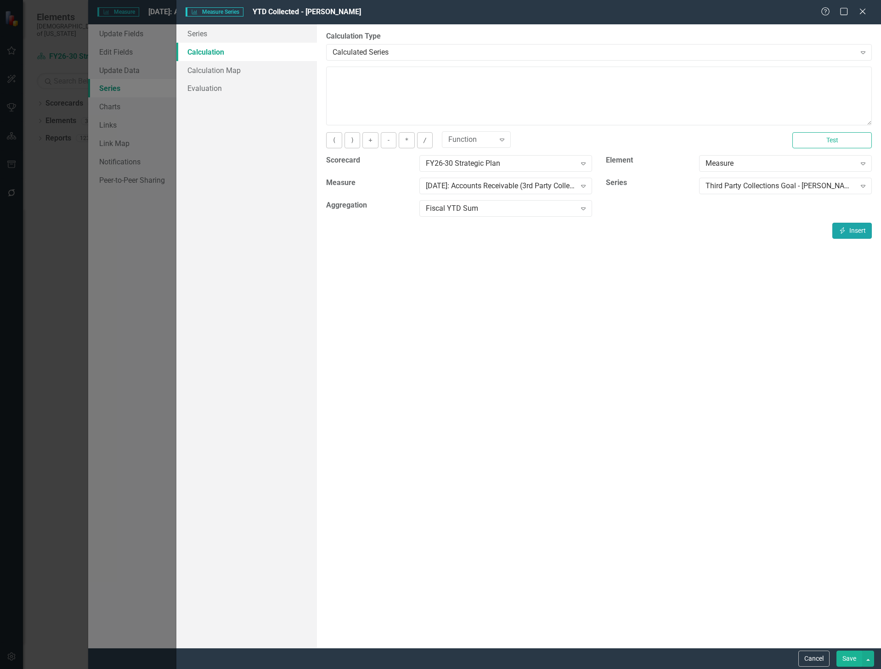
click at [850, 227] on button "Insert Insert" at bounding box center [853, 231] width 40 height 16
type textarea "[m1969731][Third Party Collections Goal - Stigler][FiscalYTDSum]"
click at [851, 141] on button "Test" at bounding box center [832, 140] width 79 height 16
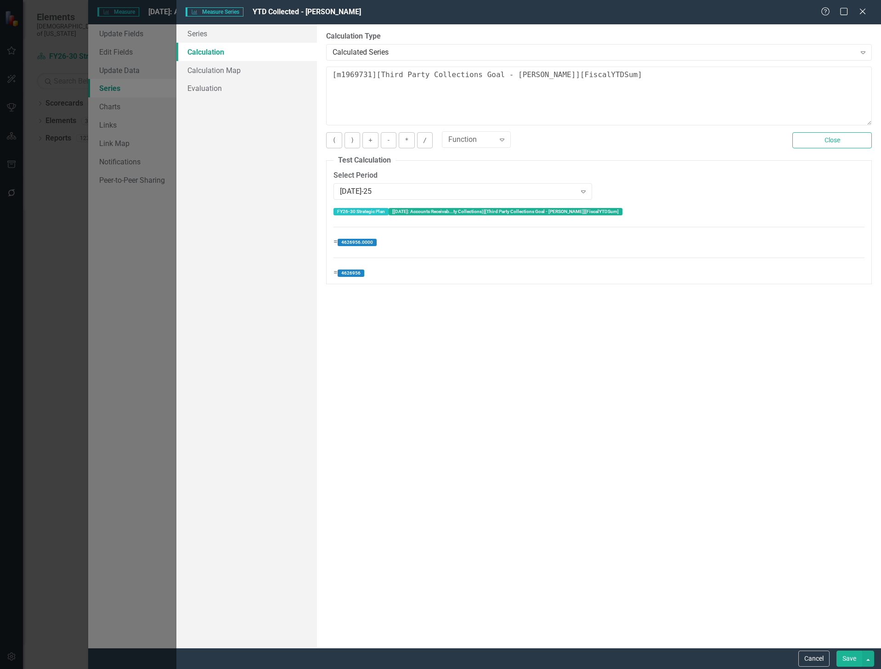
click at [844, 656] on button "Save" at bounding box center [850, 659] width 26 height 16
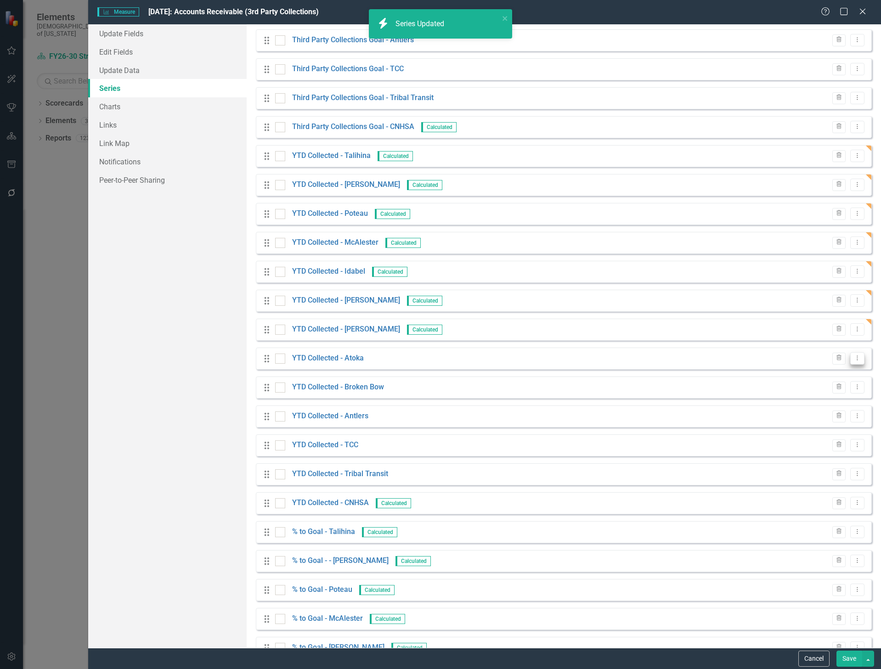
click at [857, 358] on icon at bounding box center [857, 358] width 1 height 5
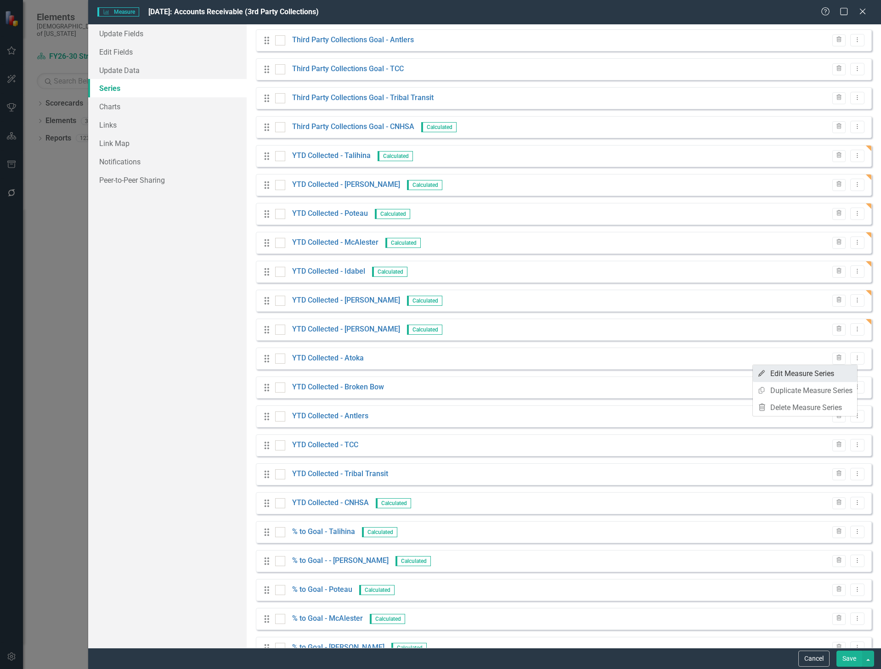
click at [829, 372] on link "Edit Edit Measure Series" at bounding box center [805, 373] width 104 height 17
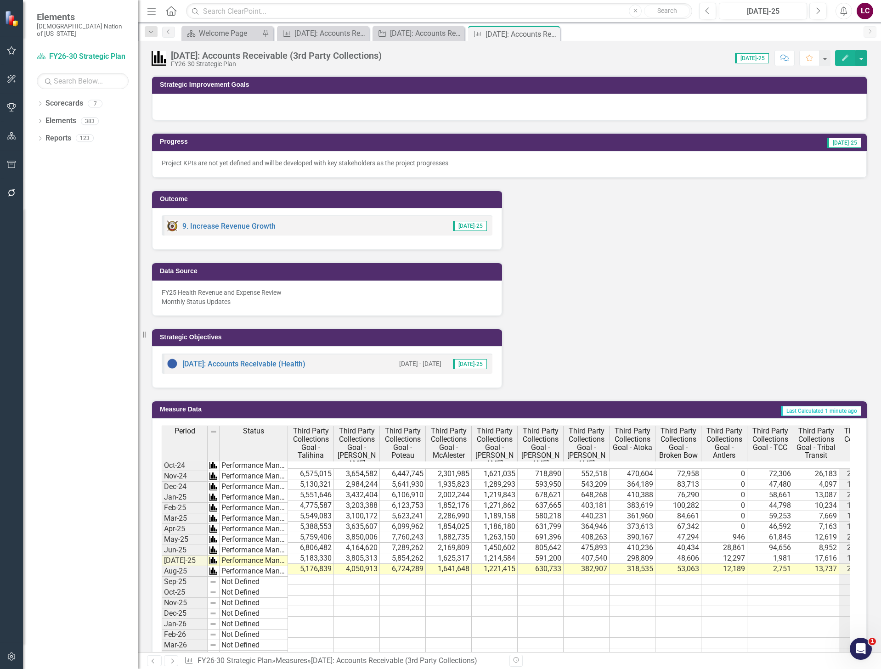
scroll to position [0, 265]
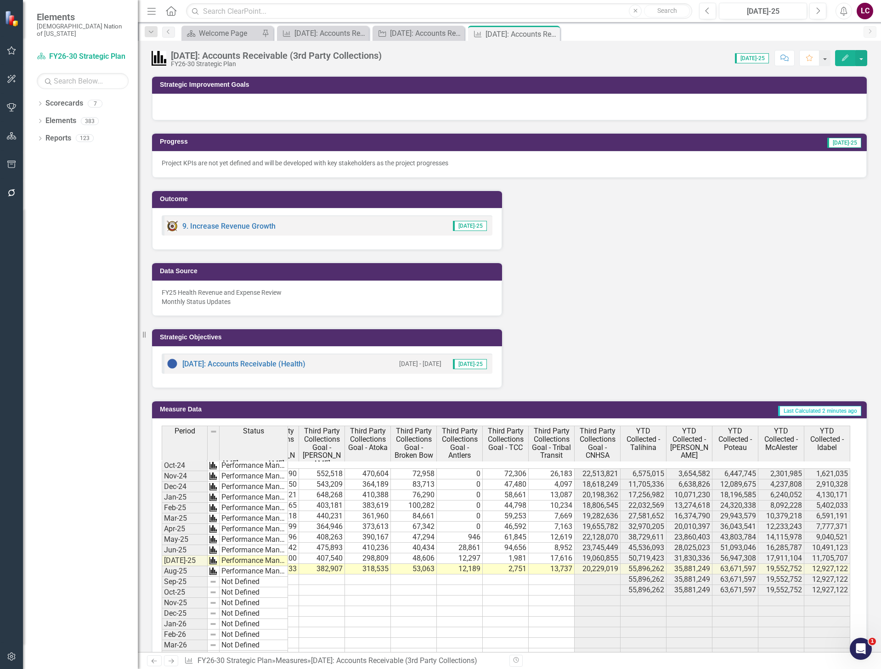
click at [475, 164] on p "Project KPIs are not yet defined and will be developed with key stakeholders as…" at bounding box center [510, 163] width 696 height 9
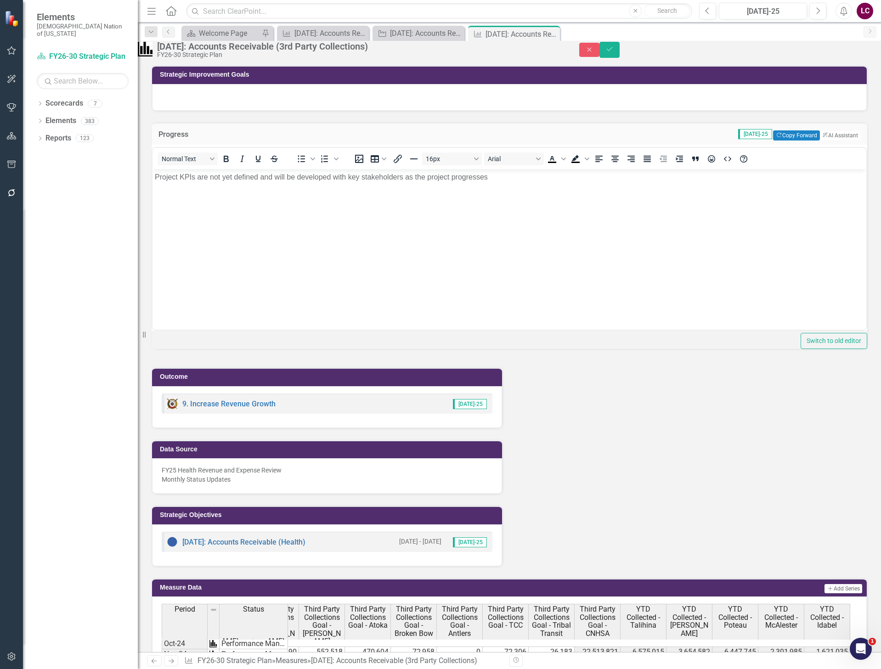
scroll to position [0, 0]
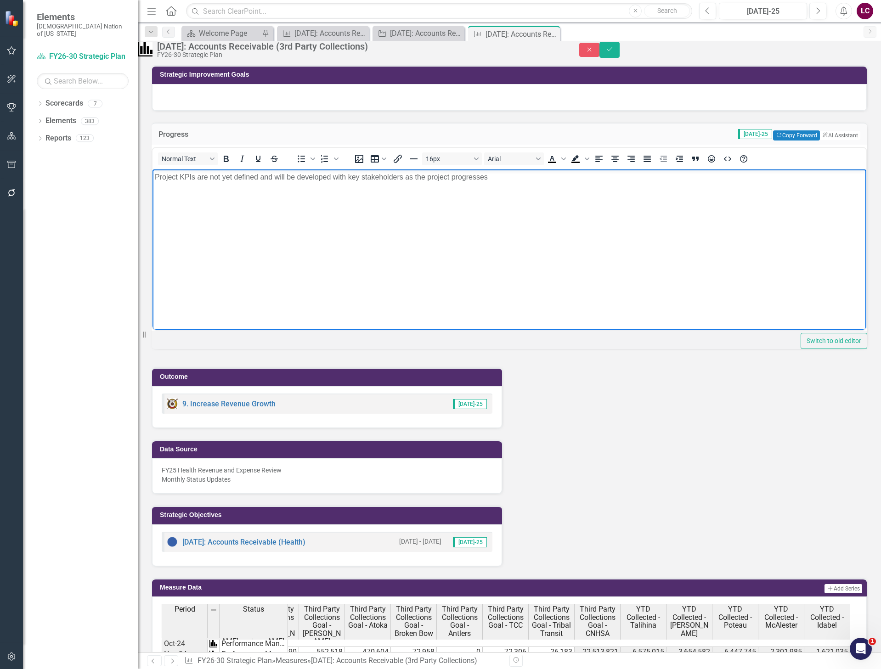
click at [499, 177] on p "Project KPIs are not yet defined and will be developed with key stakeholders as…" at bounding box center [509, 177] width 709 height 11
click at [186, 198] on p "Rich Text Area. Press ALT-0 for help." at bounding box center [509, 195] width 709 height 11
click at [587, 190] on p "The FY 25 Baseline Forecast included +$1.9M for McAlester Expansion, +$545k for…" at bounding box center [509, 195] width 709 height 11
click at [159, 209] on div "•Broken Bow" at bounding box center [509, 214] width 709 height 11
click at [205, 214] on div "Broken Bow" at bounding box center [509, 214] width 709 height 11
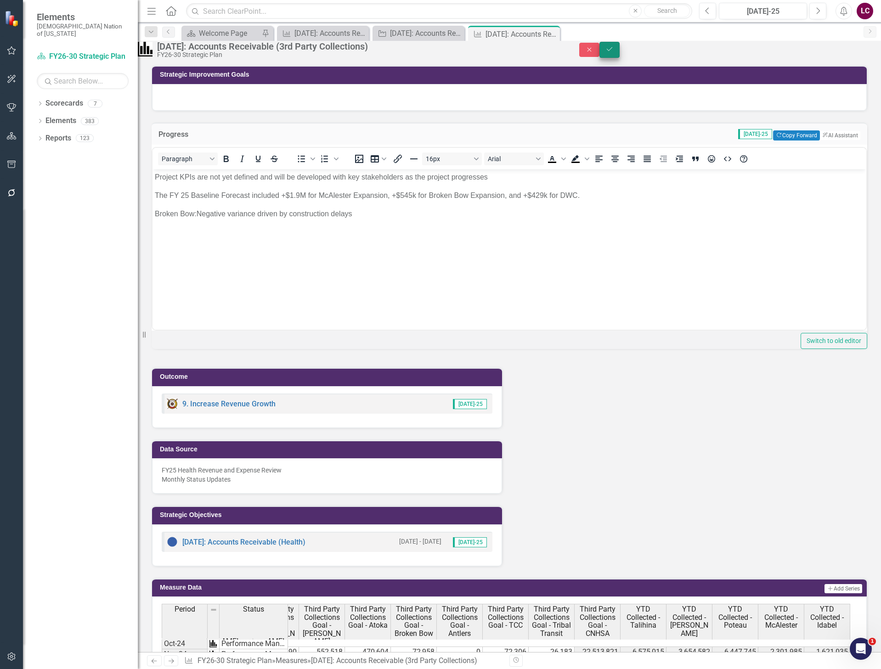
click at [614, 52] on icon "Save" at bounding box center [610, 49] width 8 height 6
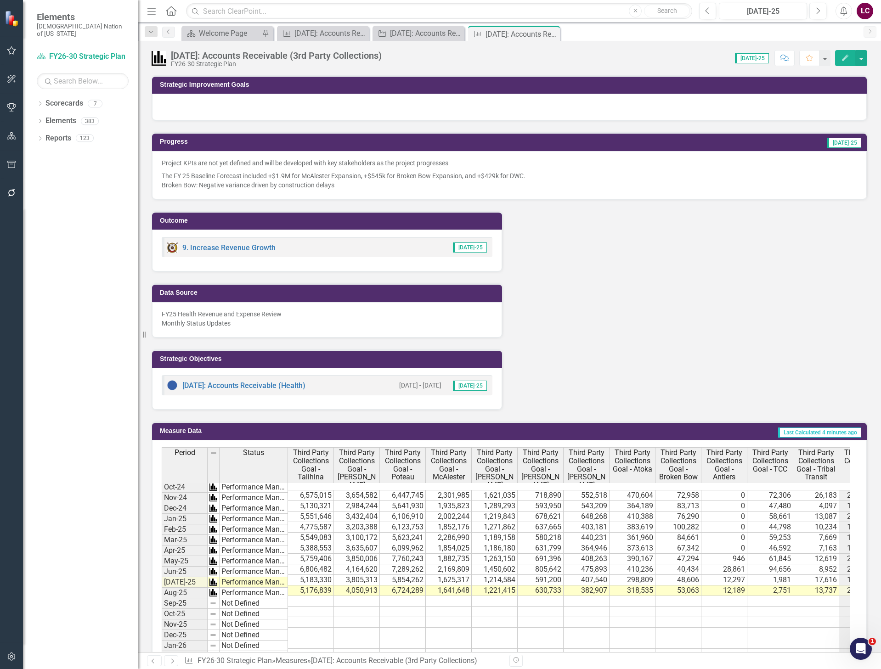
click at [378, 55] on div "[DATE]: Accounts Receivable (3rd Party Collections)" at bounding box center [276, 56] width 211 height 10
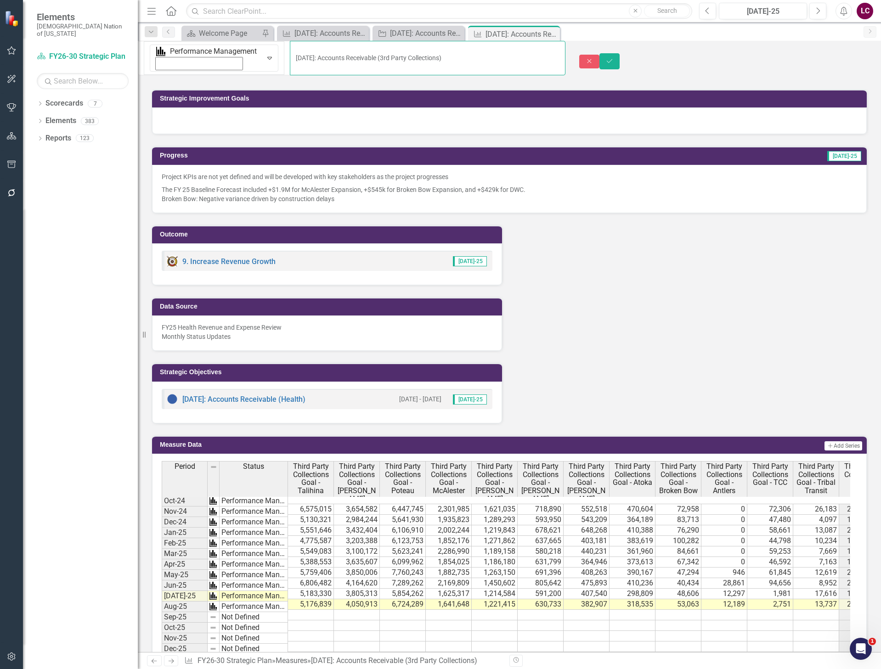
click at [348, 54] on input "[DATE]: Accounts Receivable (3rd Party Collections)" at bounding box center [428, 58] width 276 height 34
type input "9.4.56: Accounts Receivable (3rd Party Collections Fa)"
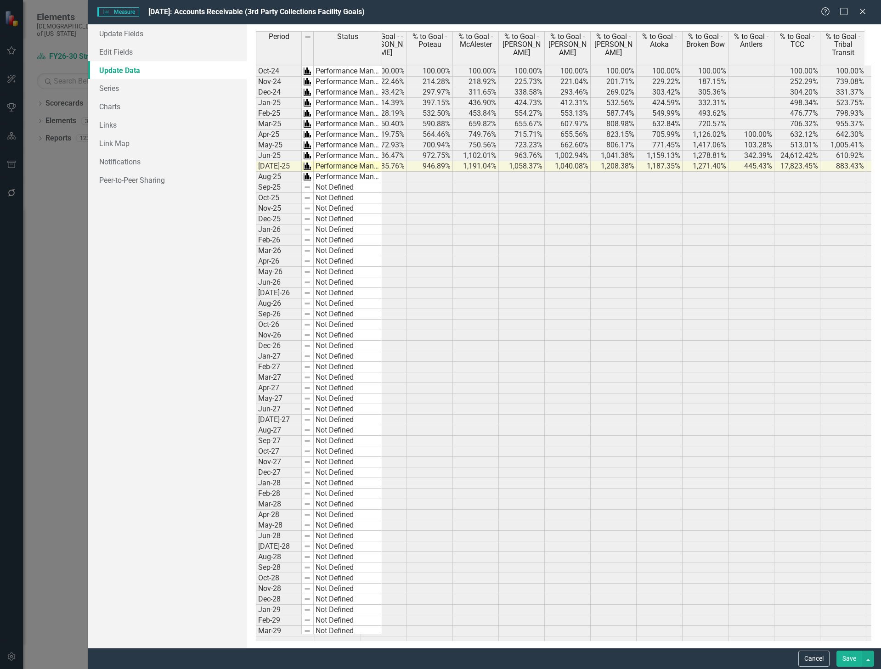
scroll to position [0, 1279]
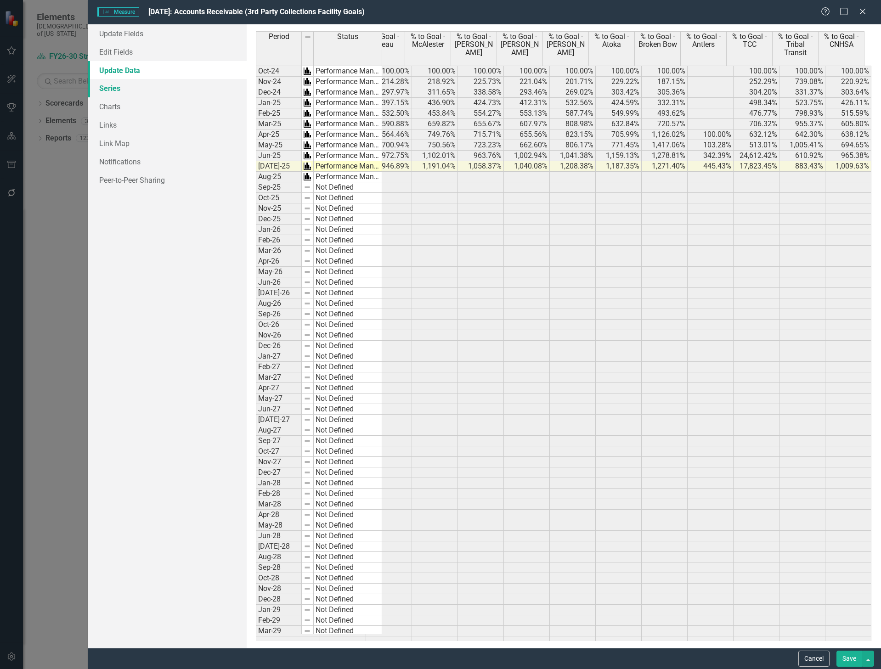
click at [112, 85] on link "Series" at bounding box center [167, 88] width 159 height 18
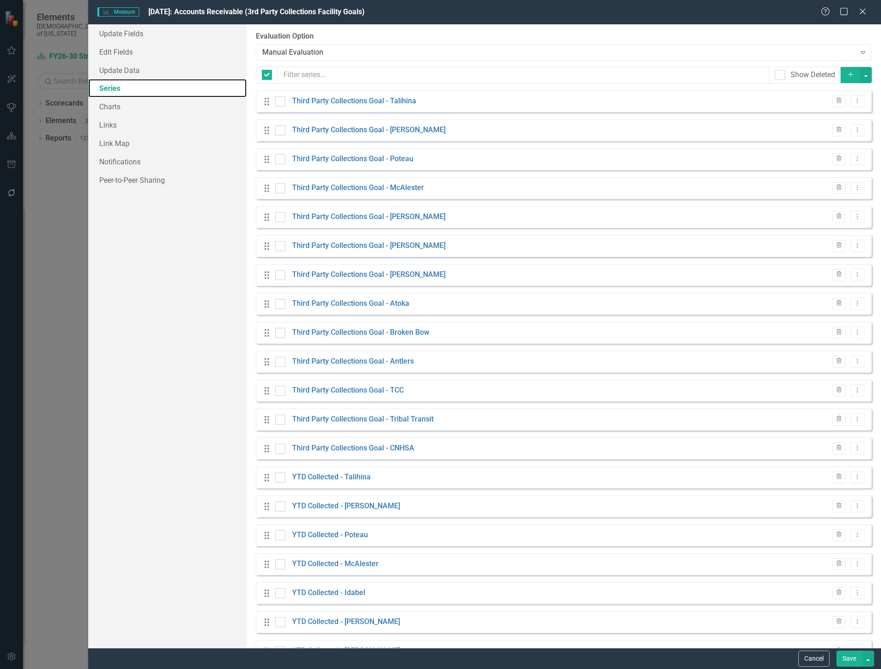
checkbox input "false"
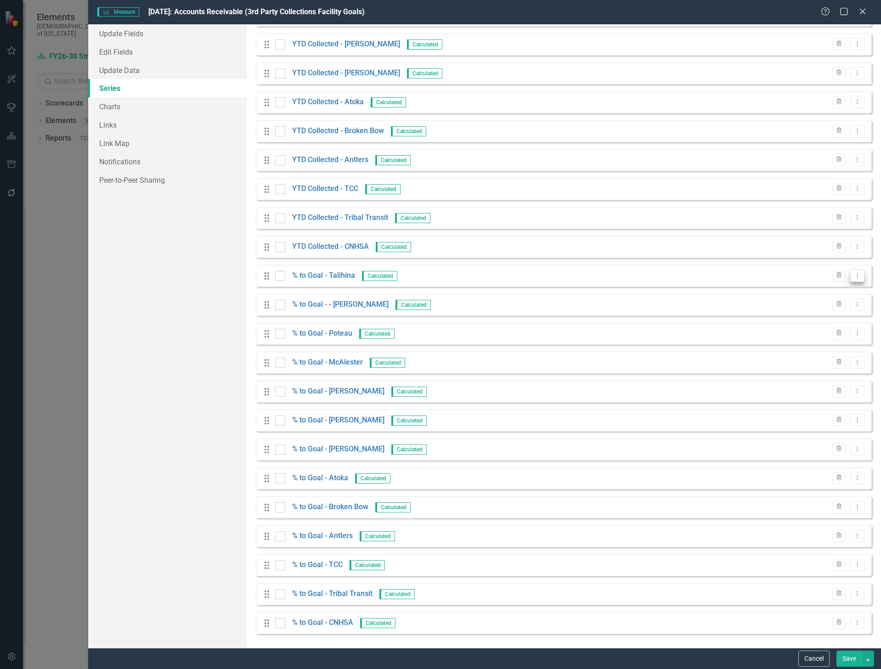
click at [854, 277] on icon "Dropdown Menu" at bounding box center [858, 275] width 8 height 6
click at [832, 290] on link "Edit Edit Measure Series" at bounding box center [805, 291] width 104 height 17
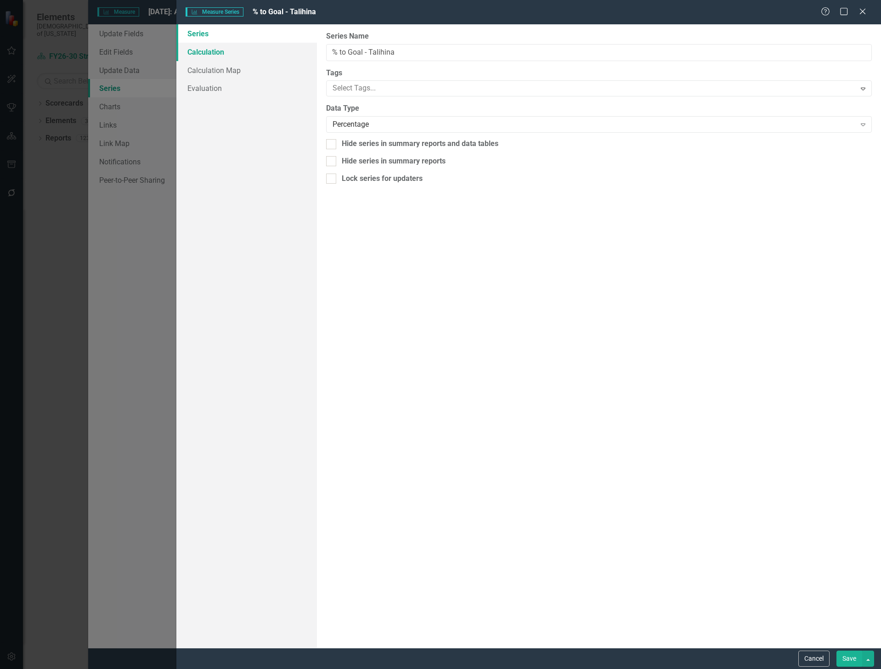
click at [208, 49] on link "Calculation" at bounding box center [246, 52] width 141 height 18
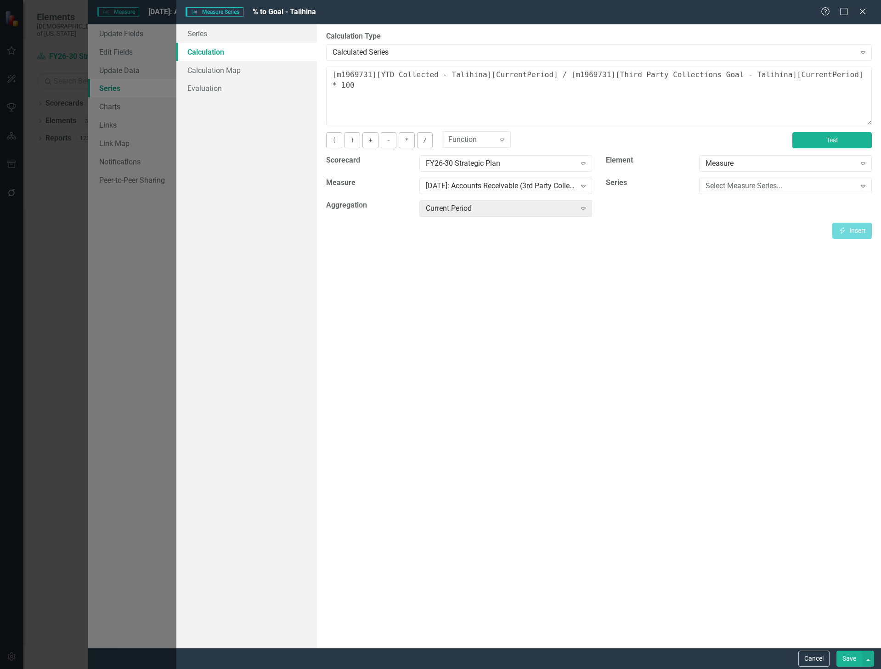
click at [818, 141] on button "Test" at bounding box center [832, 140] width 79 height 16
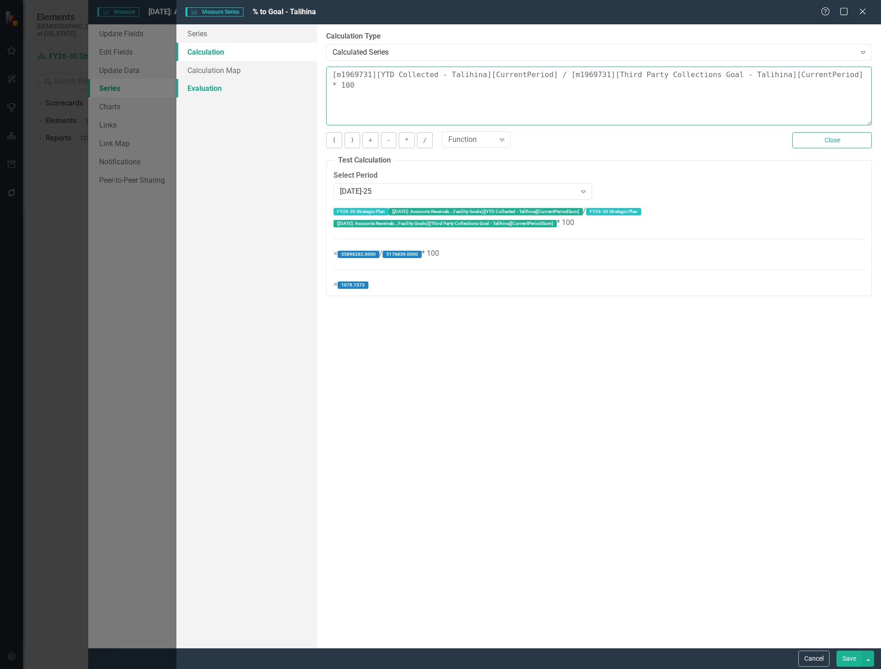
drag, startPoint x: 850, startPoint y: 73, endPoint x: 302, endPoint y: 89, distance: 547.5
click at [303, 89] on div "Series Calculation Calculation Map Evaluation From this page, you can edit the …" at bounding box center [528, 336] width 705 height 624
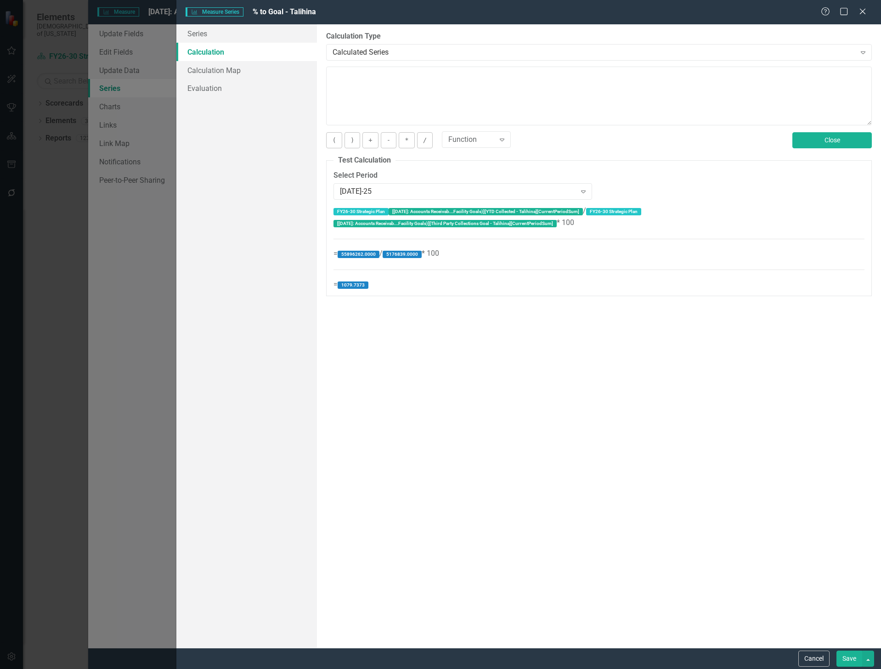
click at [804, 138] on button "Close" at bounding box center [832, 140] width 79 height 16
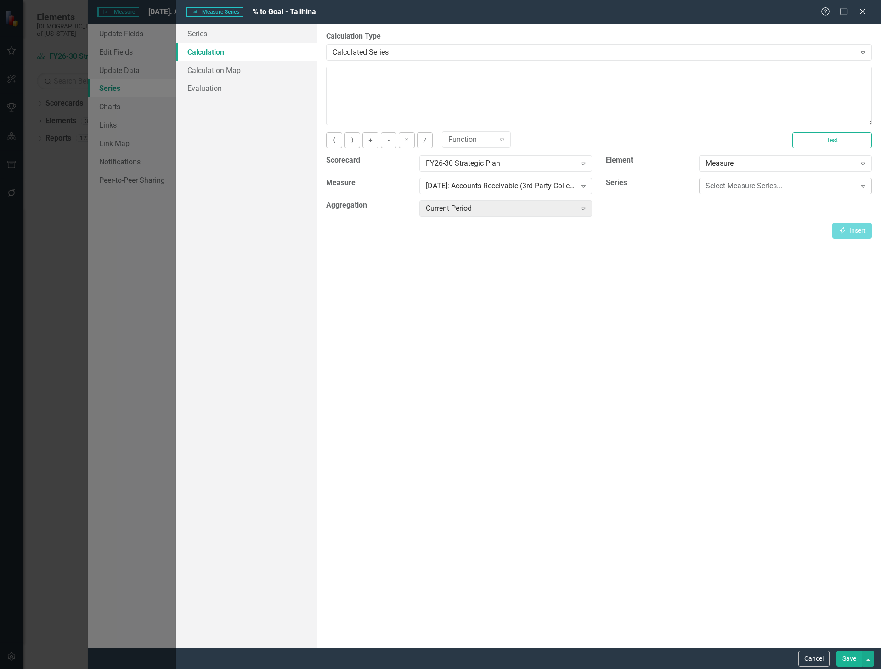
click at [773, 189] on div "Select Measure Series..." at bounding box center [781, 186] width 150 height 11
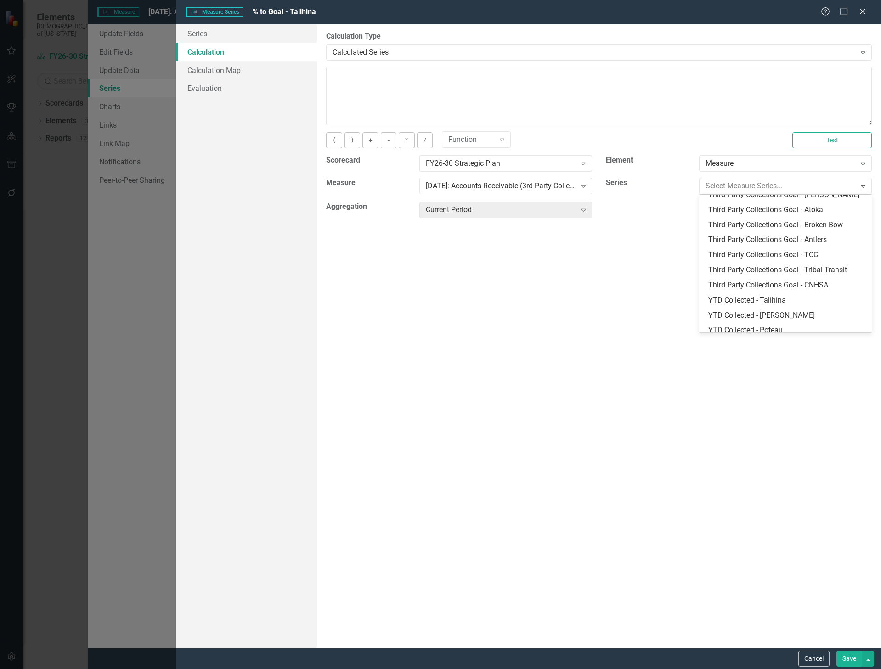
scroll to position [138, 0]
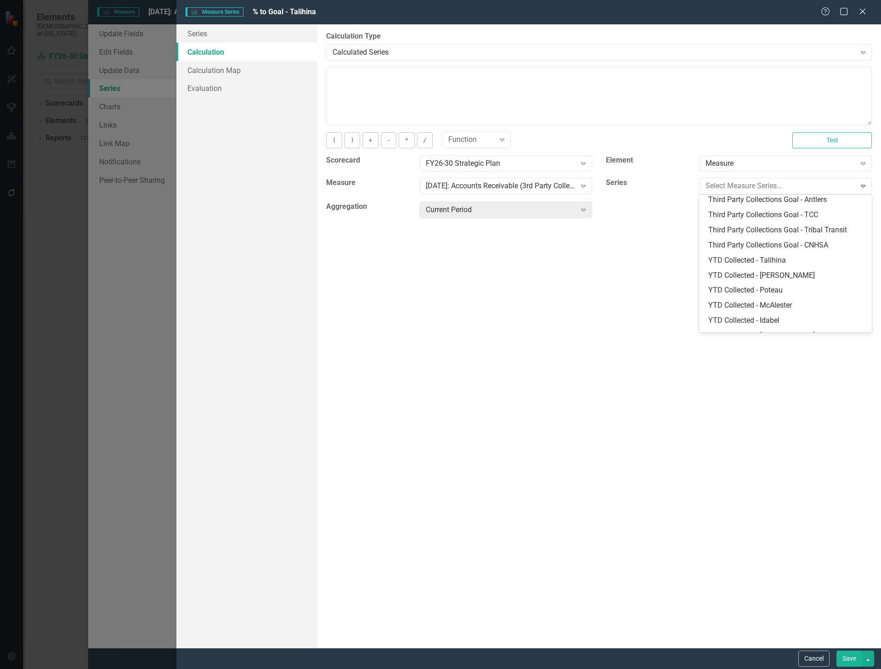
click at [783, 257] on div "YTD Collected - Talihina" at bounding box center [788, 260] width 158 height 11
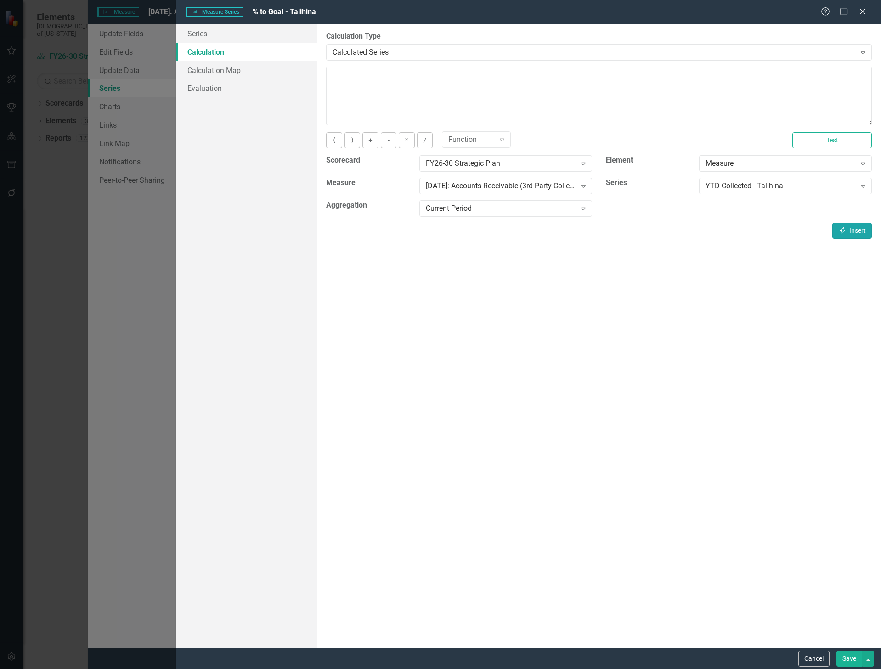
click at [855, 230] on button "Insert Insert" at bounding box center [853, 231] width 40 height 16
click at [421, 140] on button "/" at bounding box center [425, 140] width 16 height 16
click at [752, 187] on div "YTD Collected - Talihina" at bounding box center [781, 186] width 150 height 11
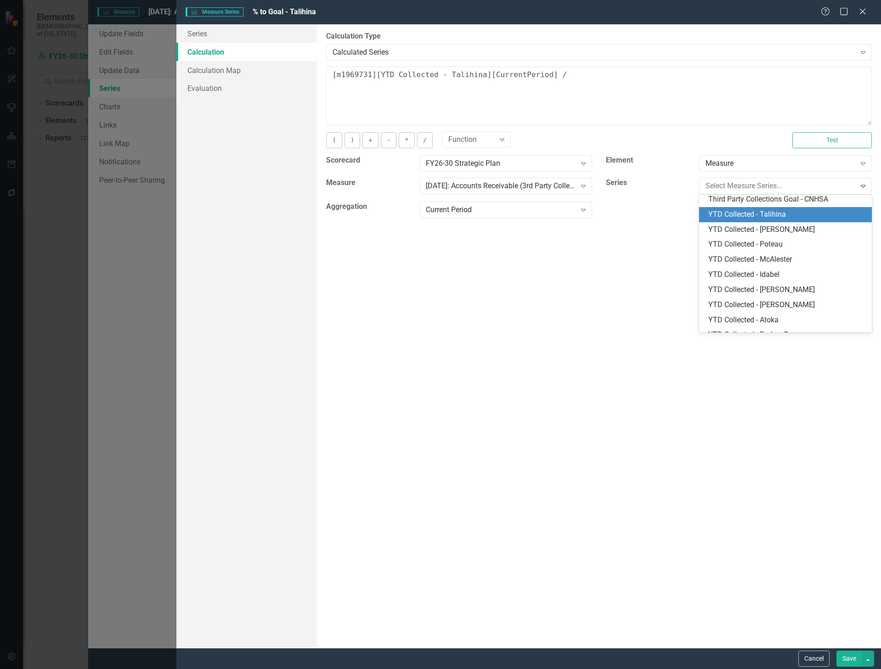
scroll to position [0, 0]
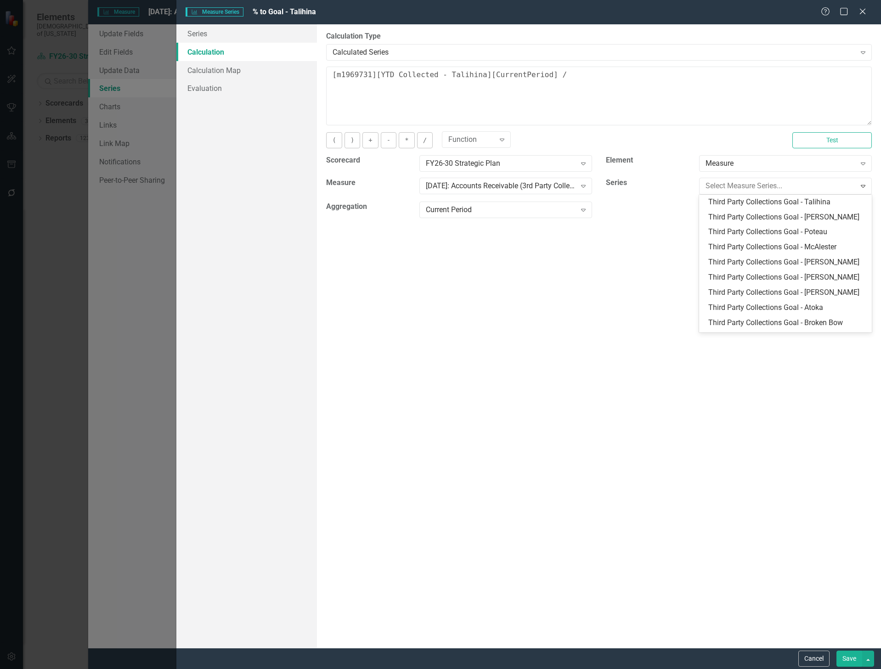
click at [768, 205] on div "Third Party Collections Goal - Talihina" at bounding box center [788, 202] width 158 height 11
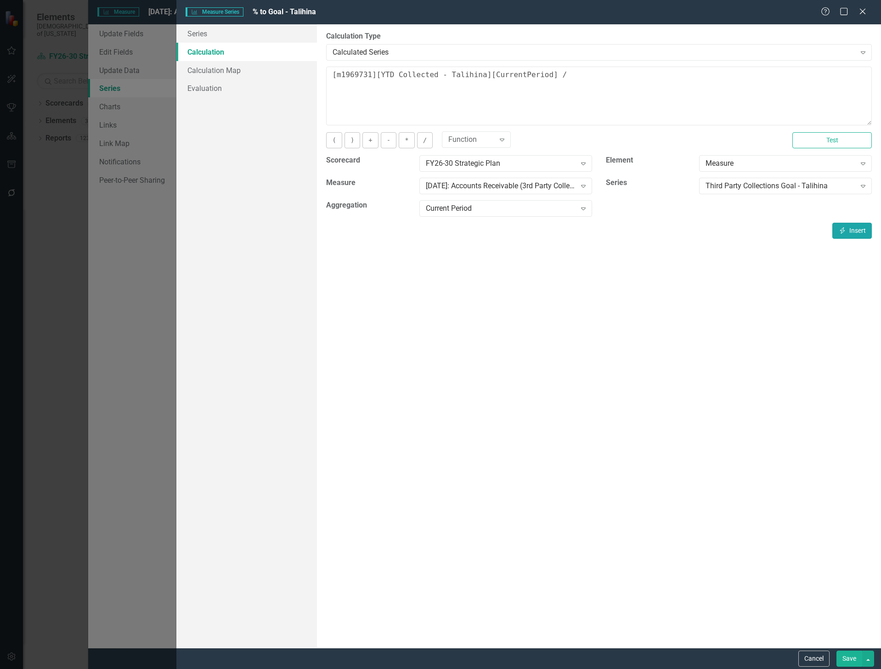
click at [843, 230] on icon "button" at bounding box center [842, 230] width 5 height 6
click at [822, 143] on button "Test" at bounding box center [832, 140] width 79 height 16
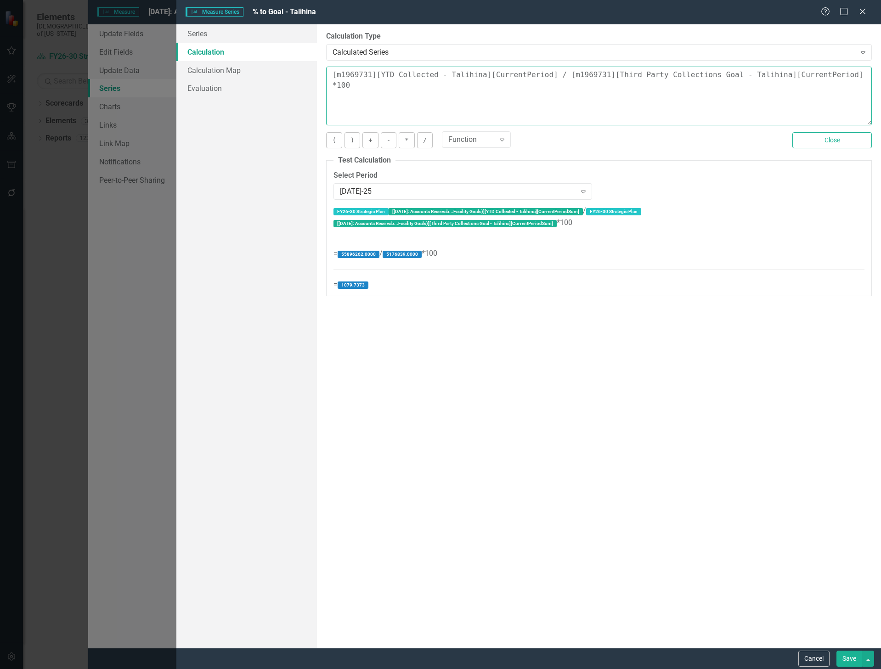
click at [858, 80] on textarea "[m1969731][YTD Collected - Talihina][CurrentPeriod] / [m1969731][Third Party Co…" at bounding box center [599, 96] width 546 height 59
type textarea "[m1969731][YTD Collected - Talihina][CurrentPeriod] / [m1969731][Third Party Co…"
click at [389, 403] on div "By default, series in ClearPoint are not calculated. So, if you leave the form …" at bounding box center [599, 336] width 564 height 624
click at [821, 139] on button "Close" at bounding box center [832, 140] width 79 height 16
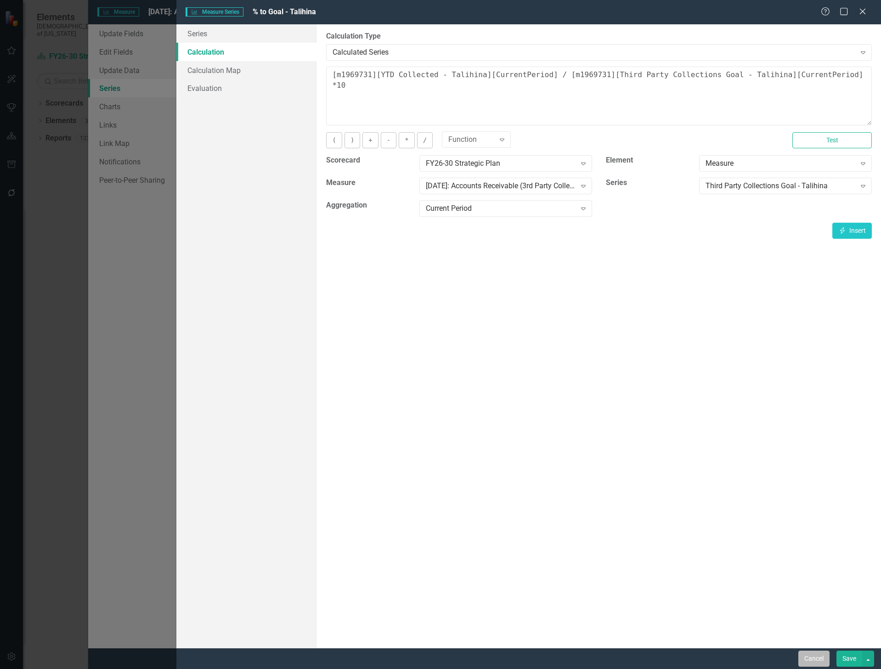
click at [816, 658] on button "Cancel" at bounding box center [814, 659] width 31 height 16
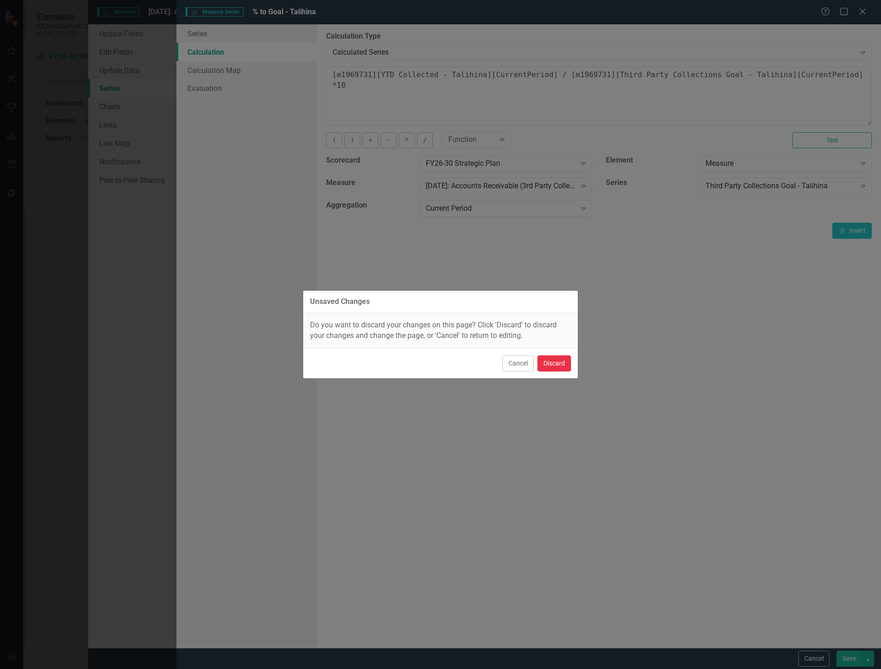
click at [551, 365] on button "Discard" at bounding box center [555, 364] width 34 height 16
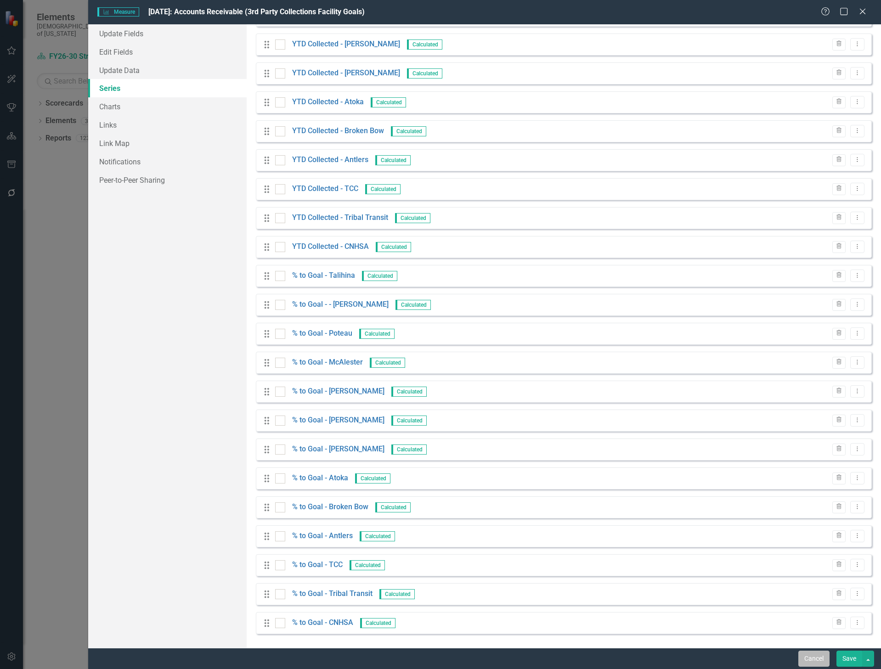
click at [822, 662] on button "Cancel" at bounding box center [814, 659] width 31 height 16
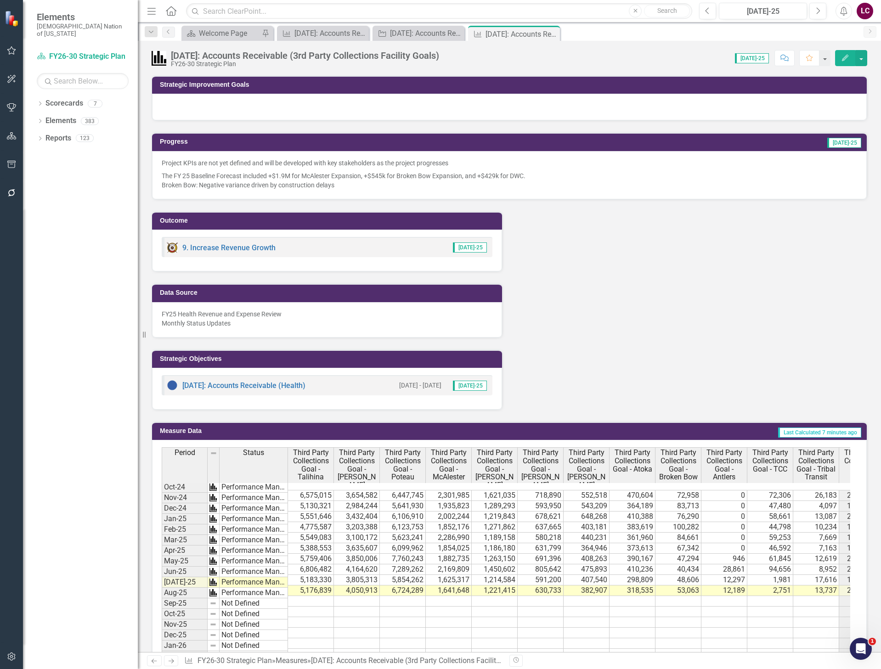
click at [303, 490] on td "6,575,015" at bounding box center [311, 495] width 46 height 11
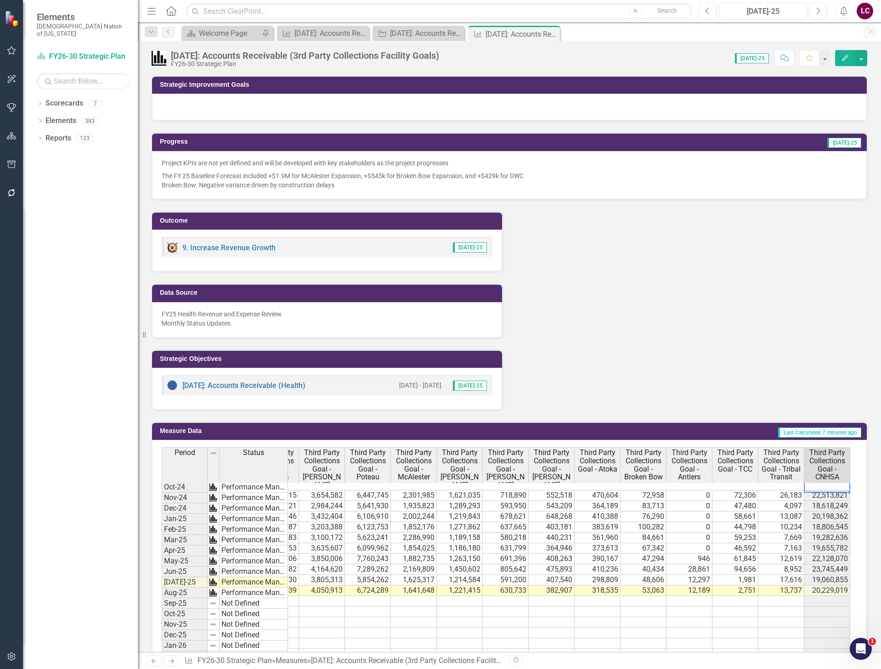
scroll to position [0, 81]
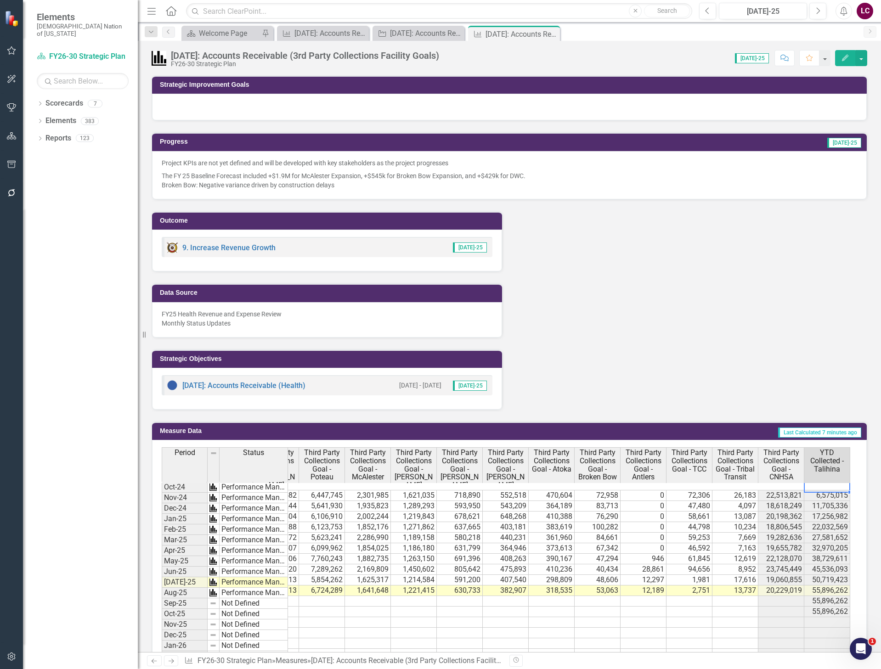
click at [828, 586] on td "55,896,262" at bounding box center [828, 591] width 46 height 11
click at [862, 62] on button "button" at bounding box center [862, 58] width 12 height 16
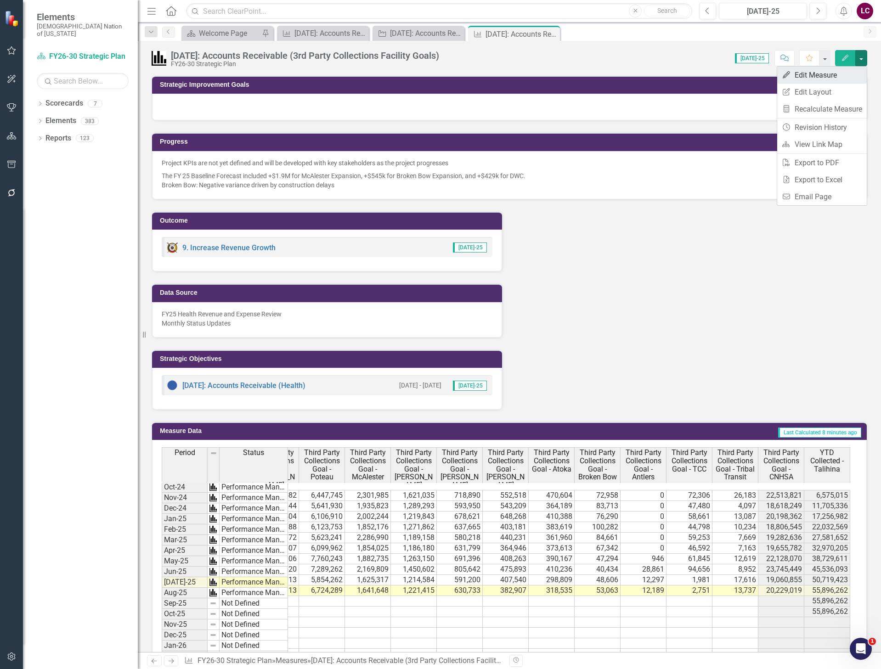
click at [846, 75] on link "Edit Edit Measure" at bounding box center [822, 75] width 90 height 17
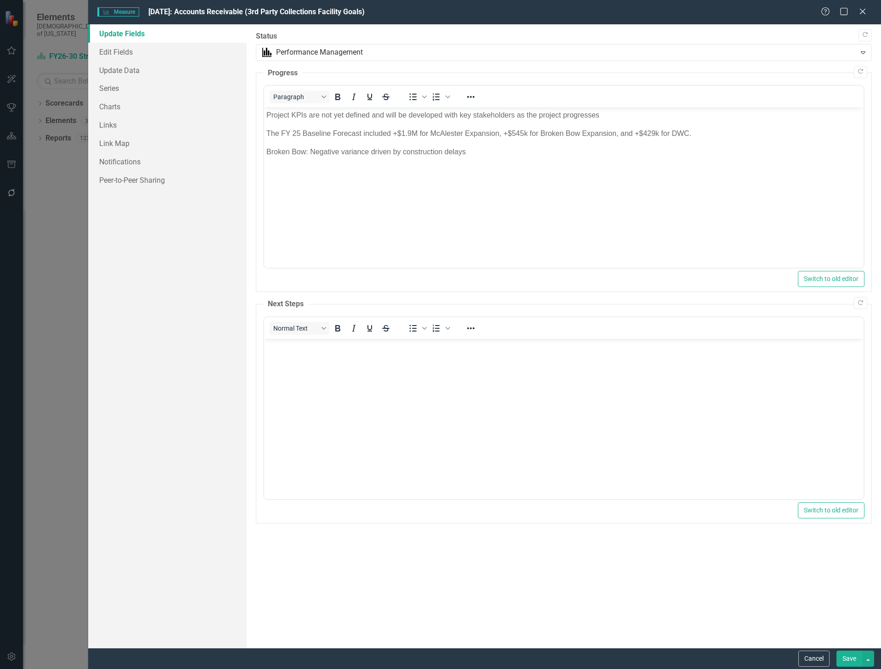
scroll to position [0, 0]
click at [118, 85] on link "Series" at bounding box center [167, 88] width 159 height 18
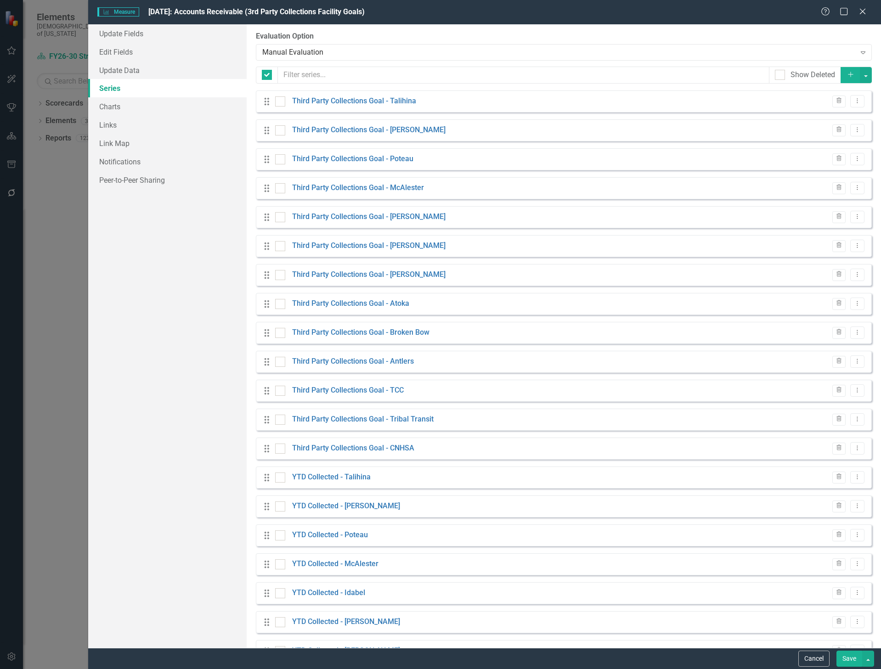
checkbox input "false"
click at [854, 445] on icon "Dropdown Menu" at bounding box center [858, 448] width 8 height 6
click at [809, 656] on button "Cancel" at bounding box center [814, 659] width 31 height 16
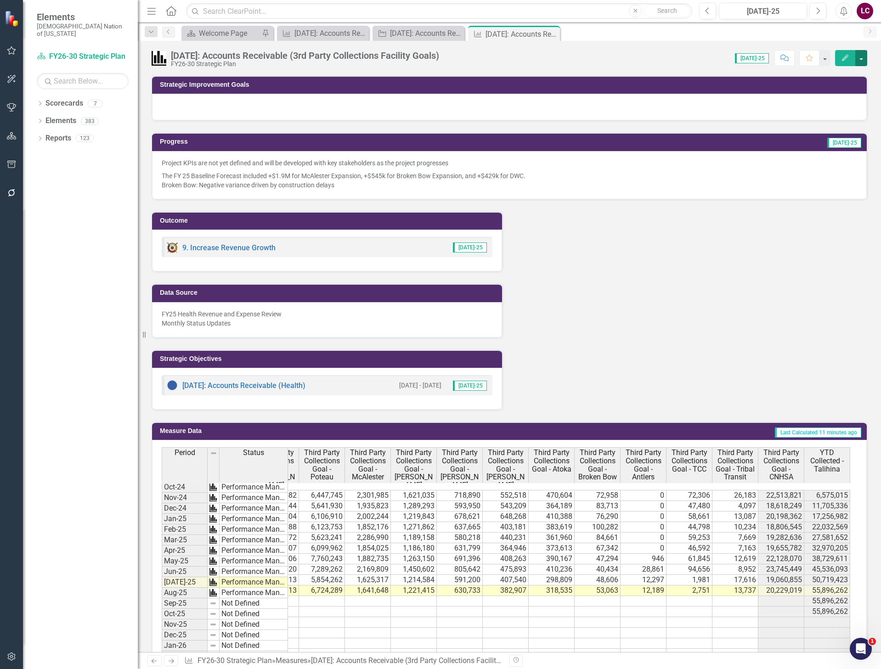
click at [863, 60] on button "button" at bounding box center [862, 58] width 12 height 16
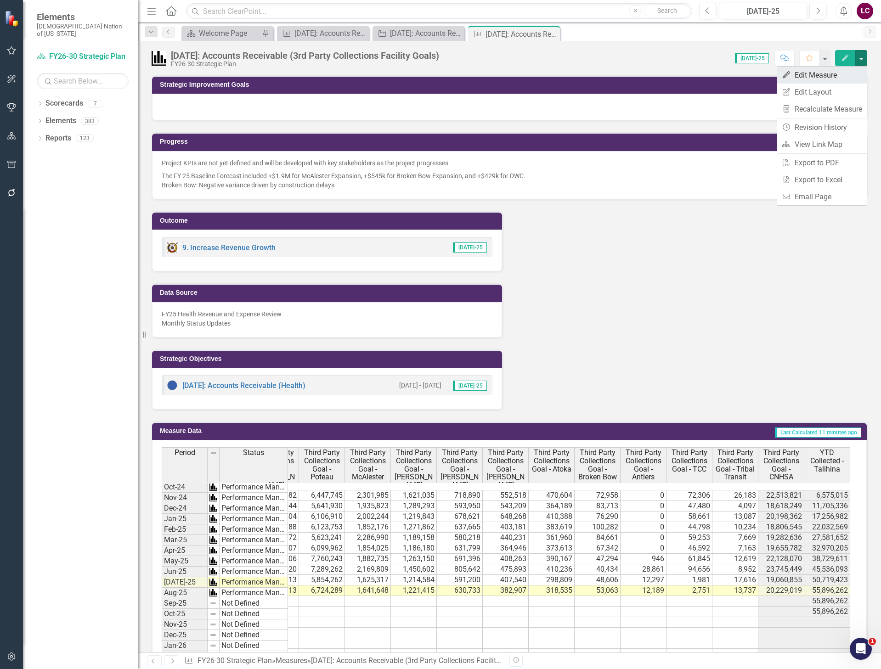
click at [841, 82] on link "Edit Edit Measure" at bounding box center [822, 75] width 90 height 17
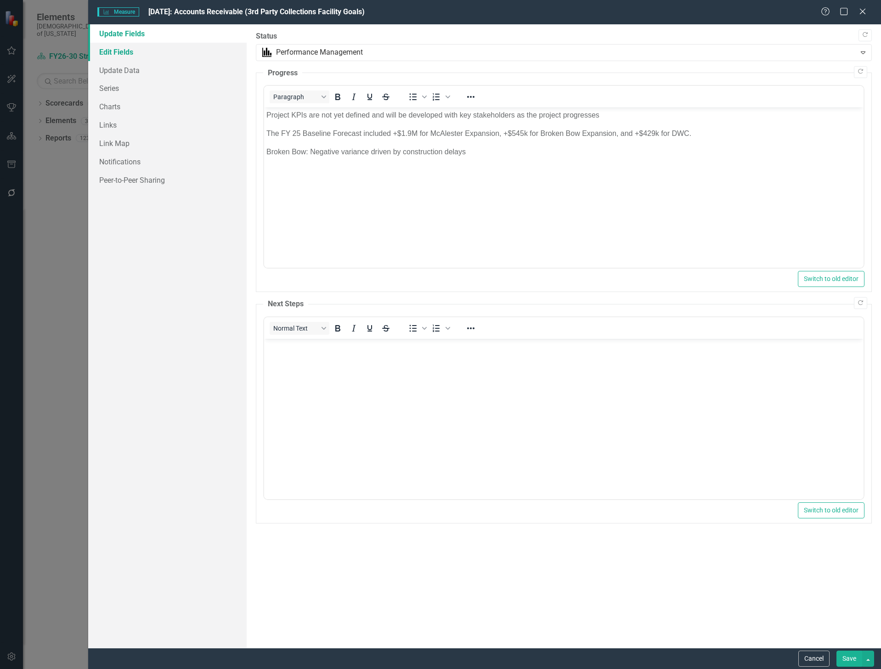
click at [118, 53] on link "Edit Fields" at bounding box center [167, 52] width 159 height 18
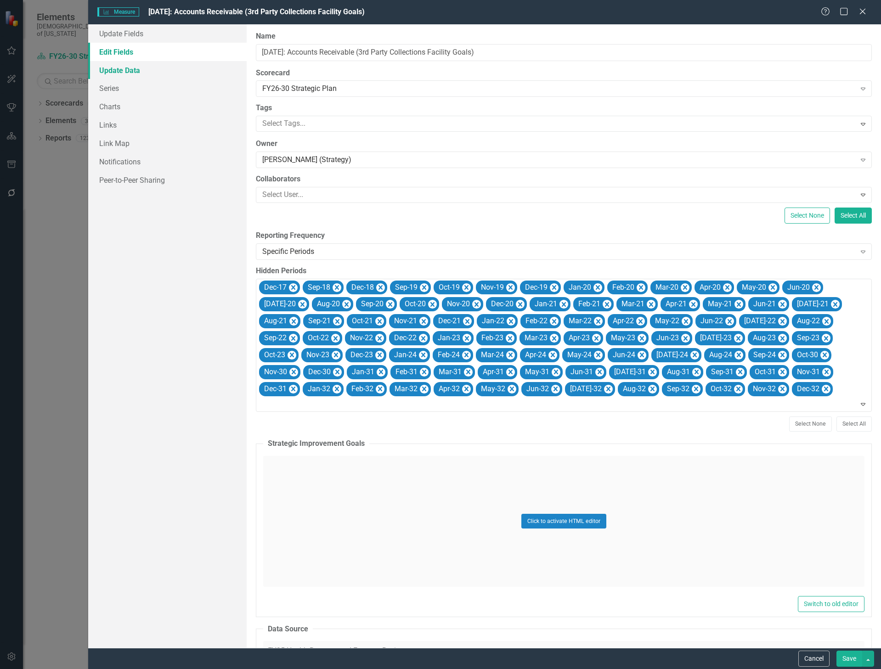
click at [117, 70] on link "Update Data" at bounding box center [167, 70] width 159 height 18
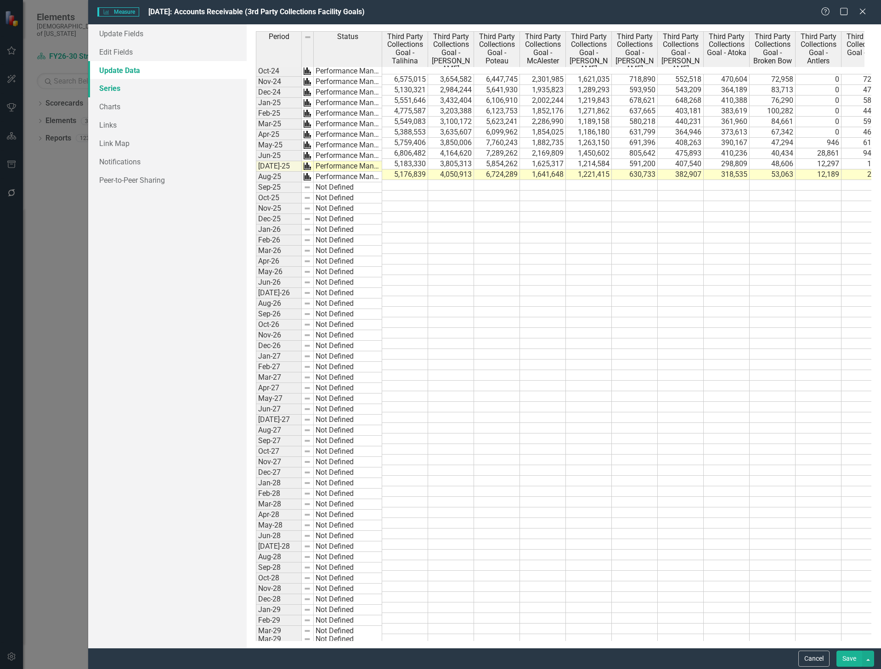
click at [116, 87] on link "Series" at bounding box center [167, 88] width 159 height 18
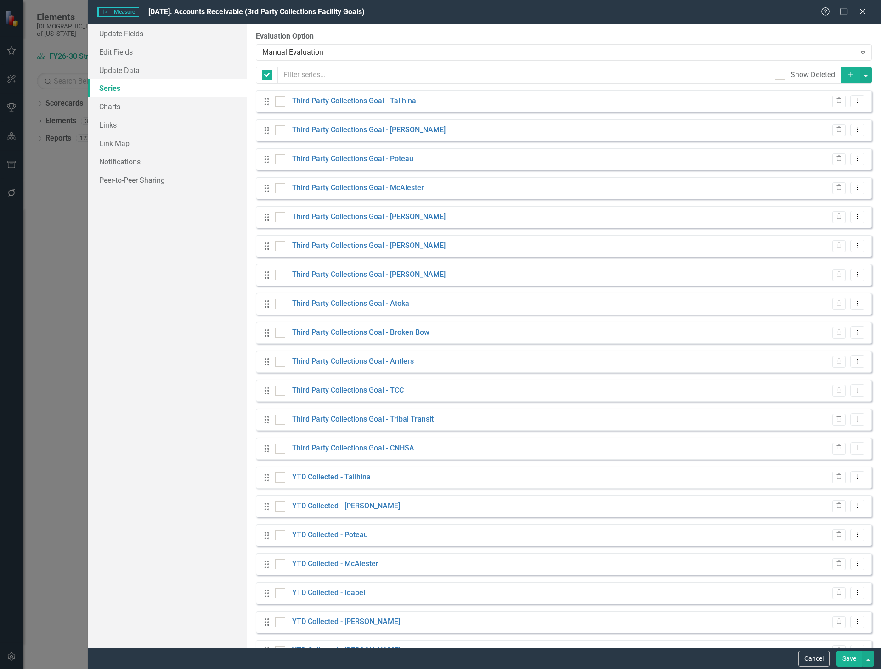
checkbox input "false"
click at [854, 102] on icon "Dropdown Menu" at bounding box center [858, 101] width 8 height 6
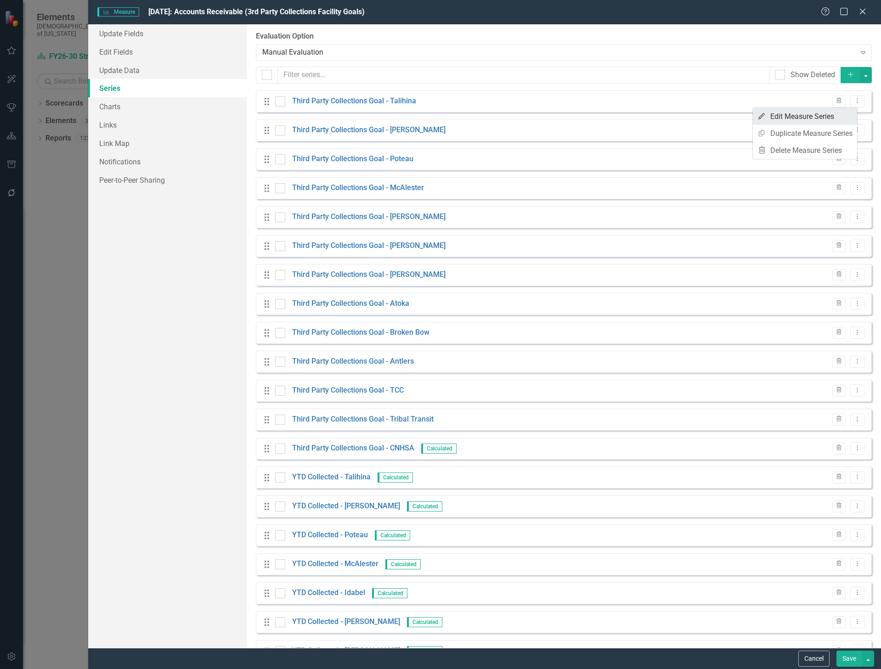
click at [828, 118] on link "Edit Edit Measure Series" at bounding box center [805, 116] width 104 height 17
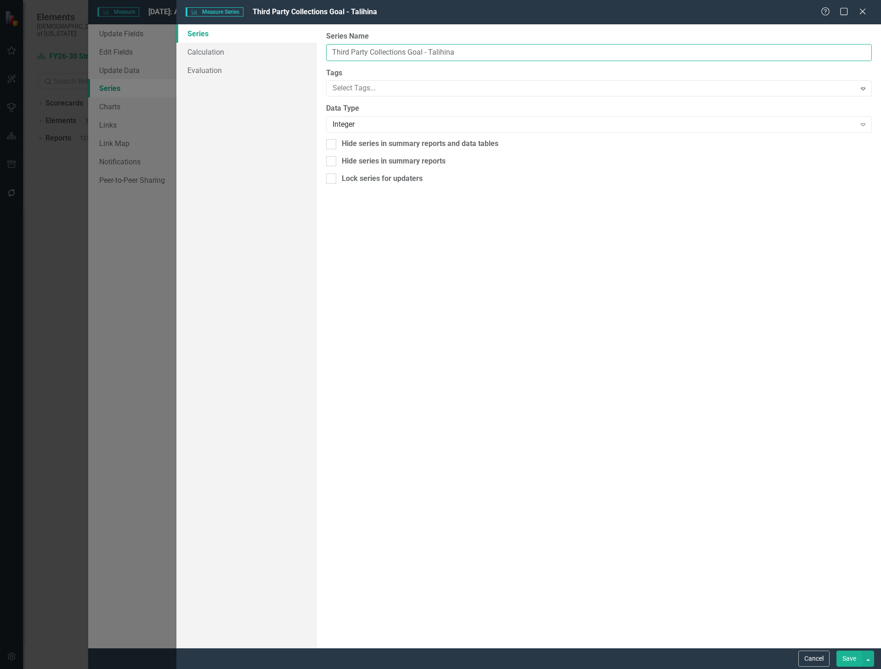
click at [424, 52] on input "Third Party Collections Goal - Talihina" at bounding box center [599, 52] width 546 height 17
type input "Third Party Collections - [GEOGRAPHIC_DATA]"
click at [856, 660] on button "Save" at bounding box center [850, 659] width 26 height 16
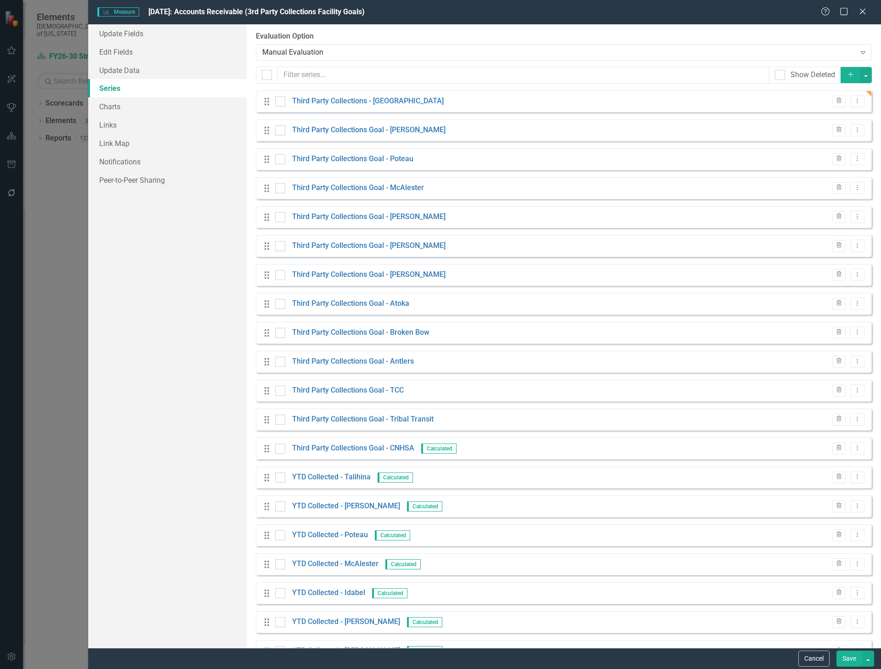
scroll to position [0, 81]
